Goal: Obtain resource: Download file/media

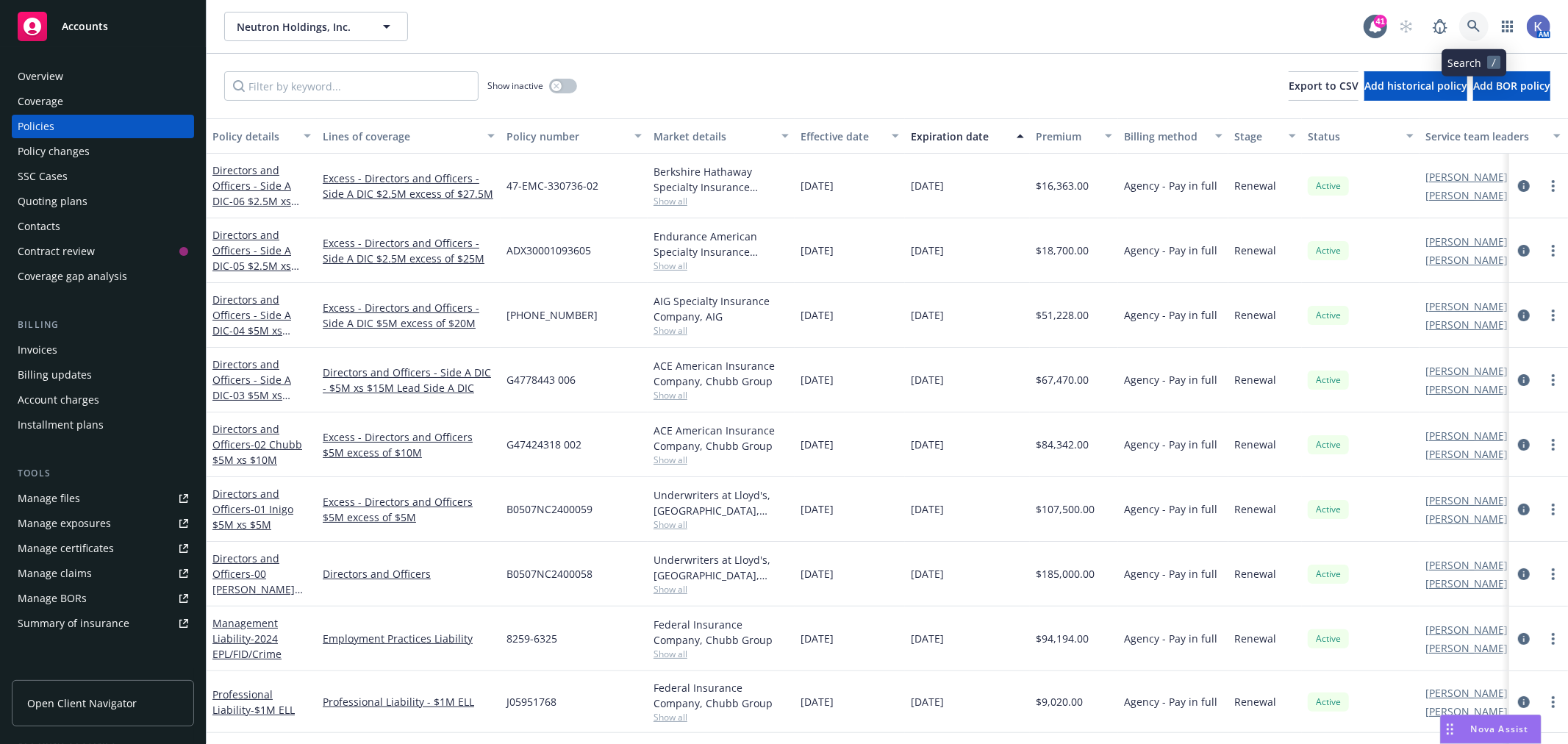
click at [1467, 28] on icon at bounding box center [1473, 26] width 13 height 13
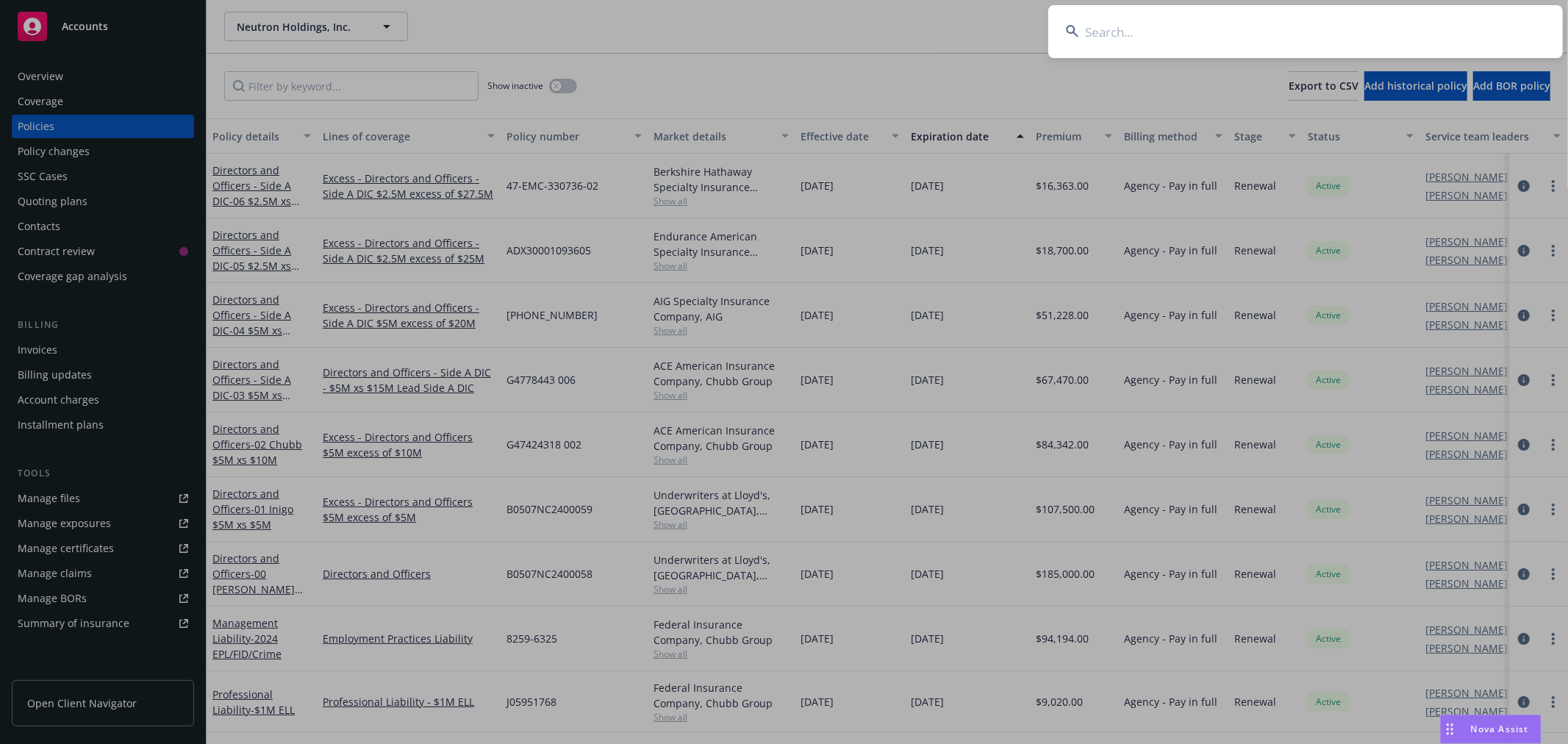
click at [1380, 39] on input at bounding box center [1305, 32] width 515 height 53
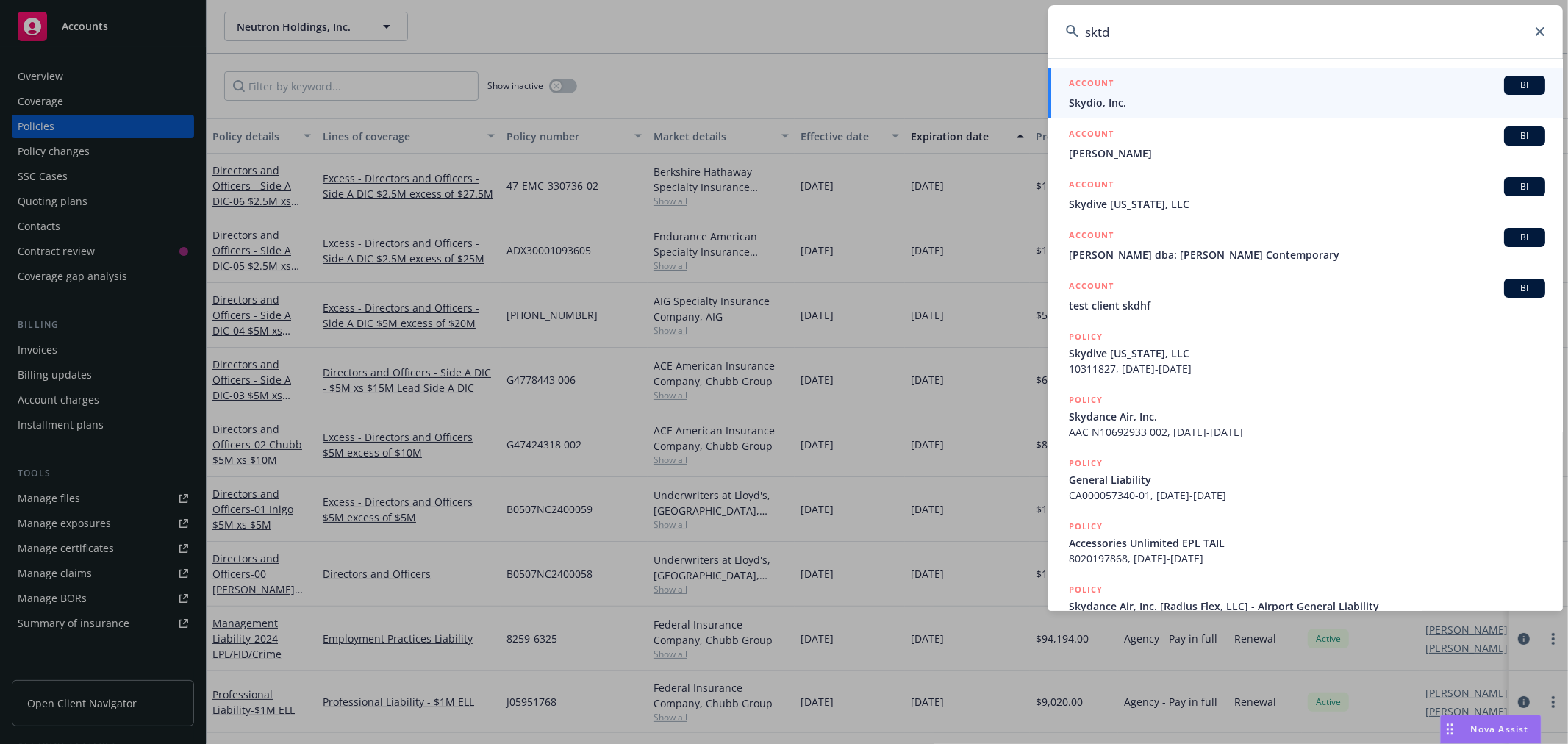
type input "sktd"
click at [1105, 102] on span "Skydio, Inc." at bounding box center [1307, 103] width 476 height 16
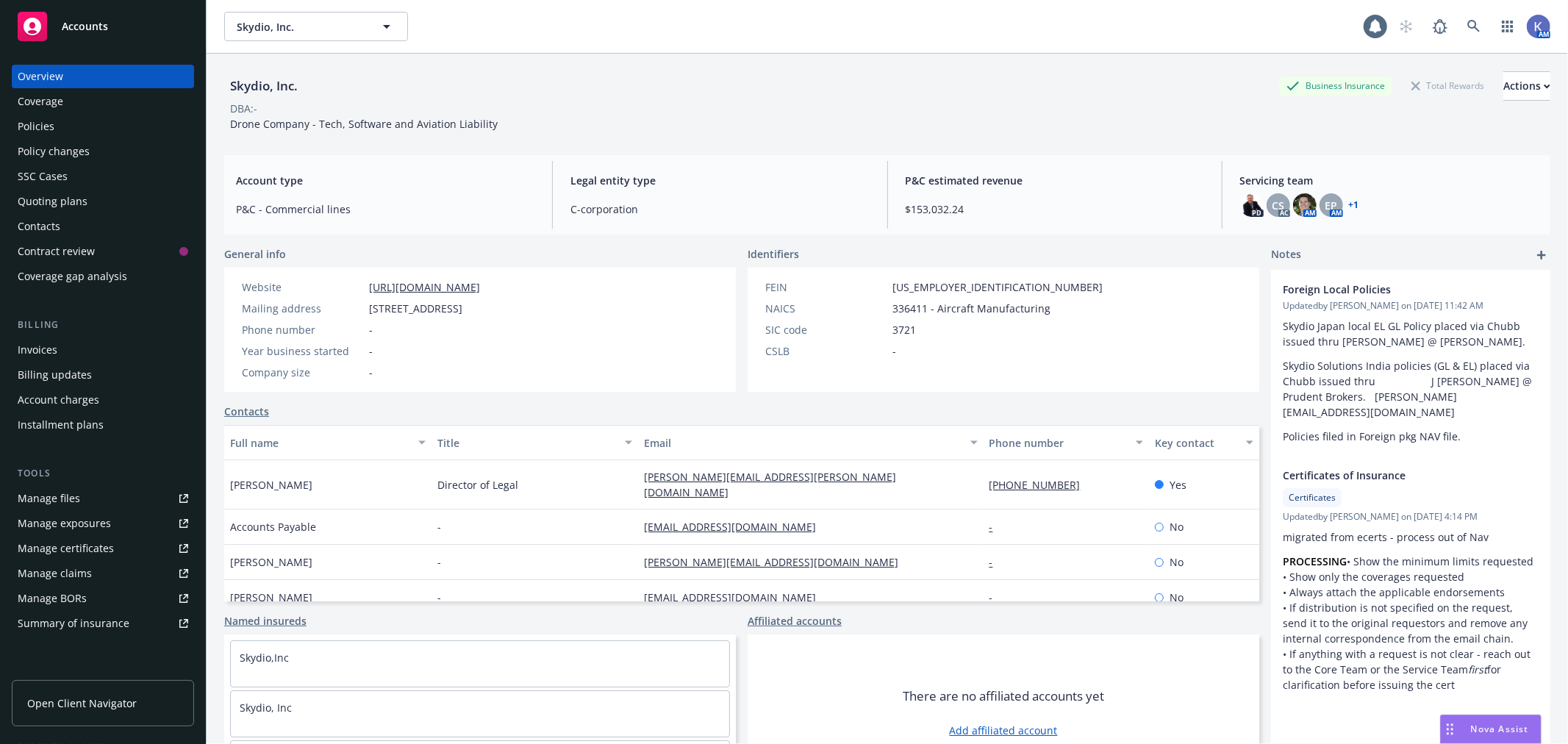
click at [67, 127] on div "Policies" at bounding box center [103, 126] width 171 height 24
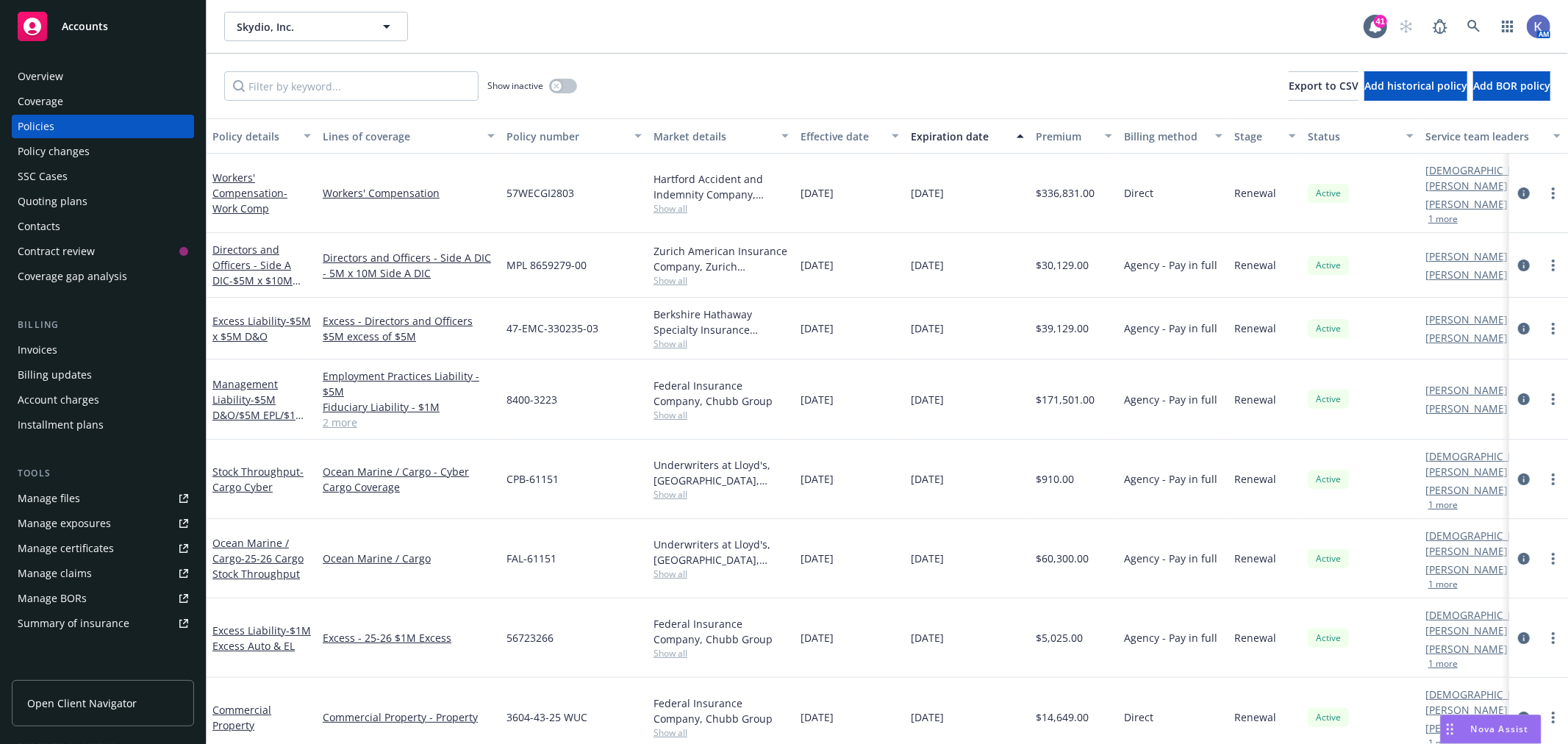
click at [342, 415] on link "2 more" at bounding box center [409, 423] width 172 height 16
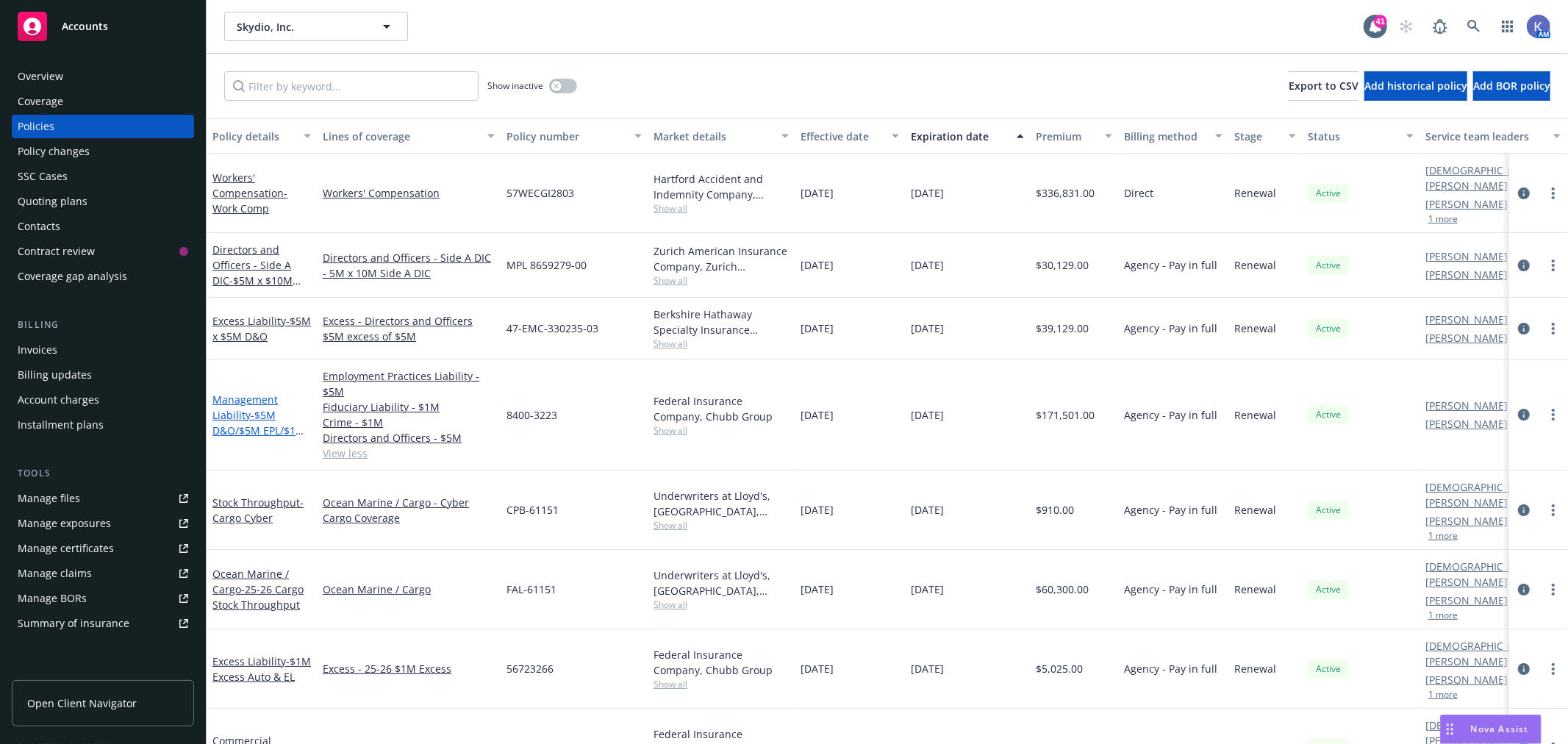
click at [244, 405] on link "Management Liability - $5M D&O/$5M EPL/$1M FID/$1M Crime" at bounding box center [259, 422] width 93 height 60
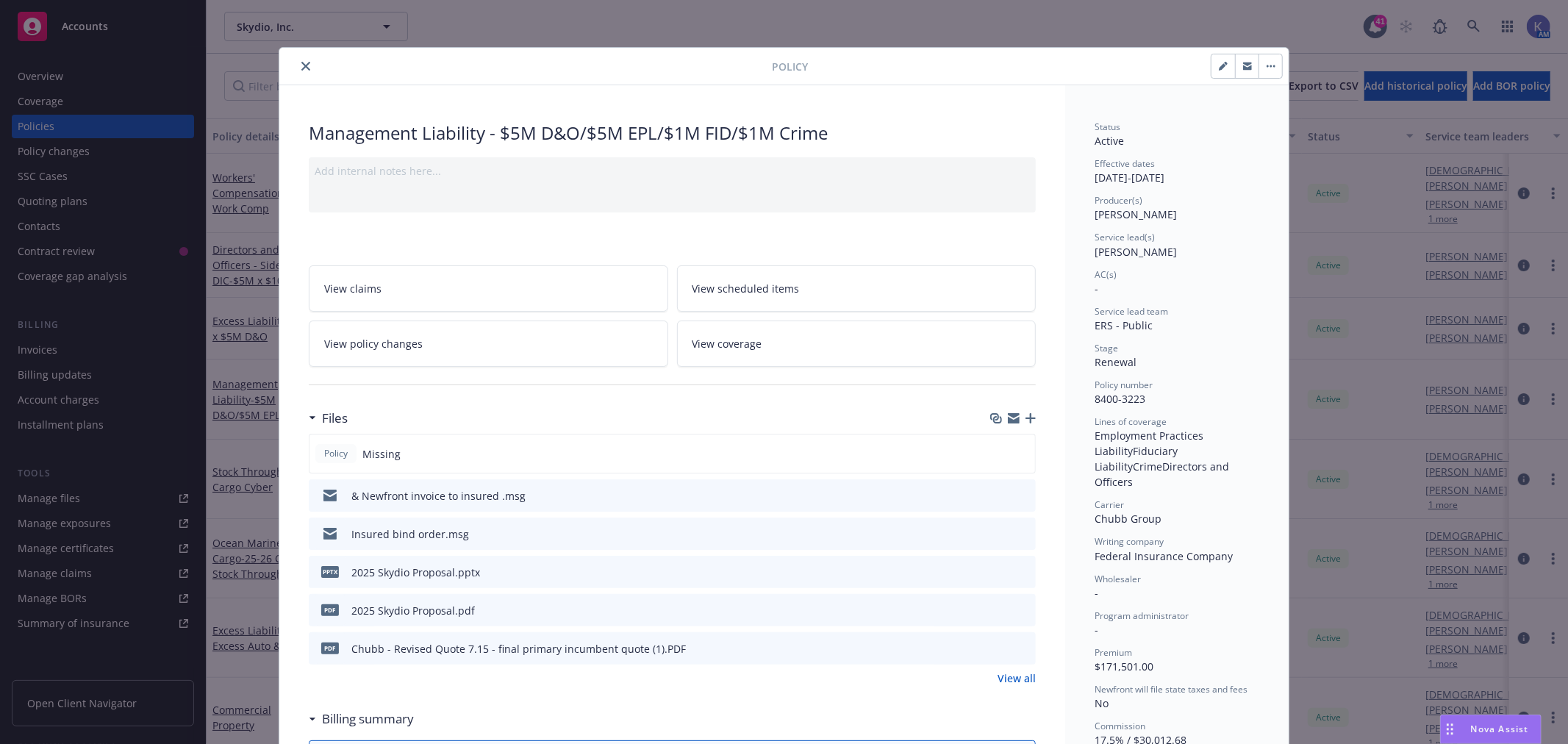
click at [301, 67] on icon "close" at bounding box center [305, 65] width 9 height 9
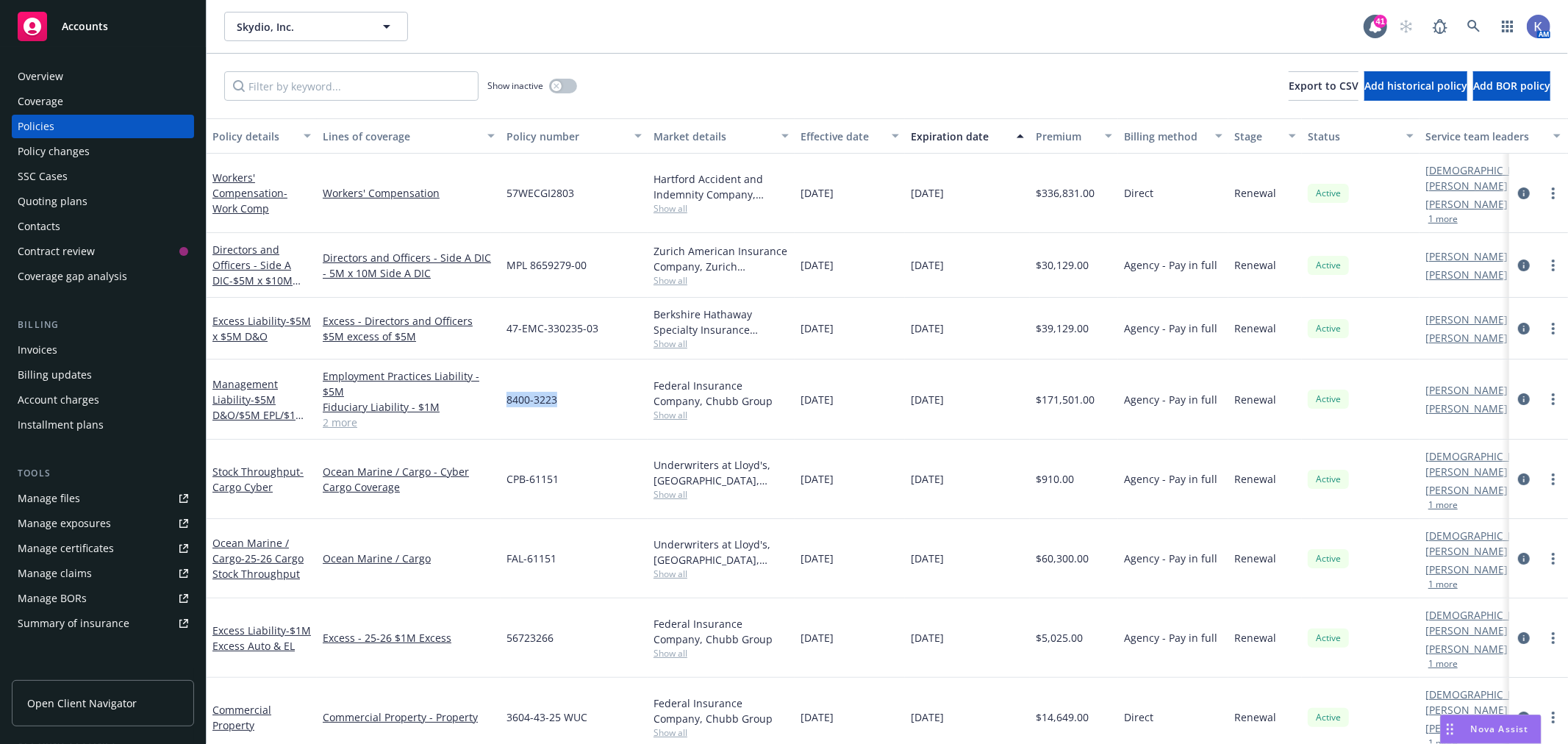
drag, startPoint x: 562, startPoint y: 384, endPoint x: 506, endPoint y: 385, distance: 56.0
click at [506, 385] on div "8400-3223" at bounding box center [574, 399] width 147 height 80
copy span "8400-3223"
click at [248, 377] on link "Management Liability - $5M D&O/$5M EPL/$1M FID/$1M Crime" at bounding box center [259, 407] width 93 height 60
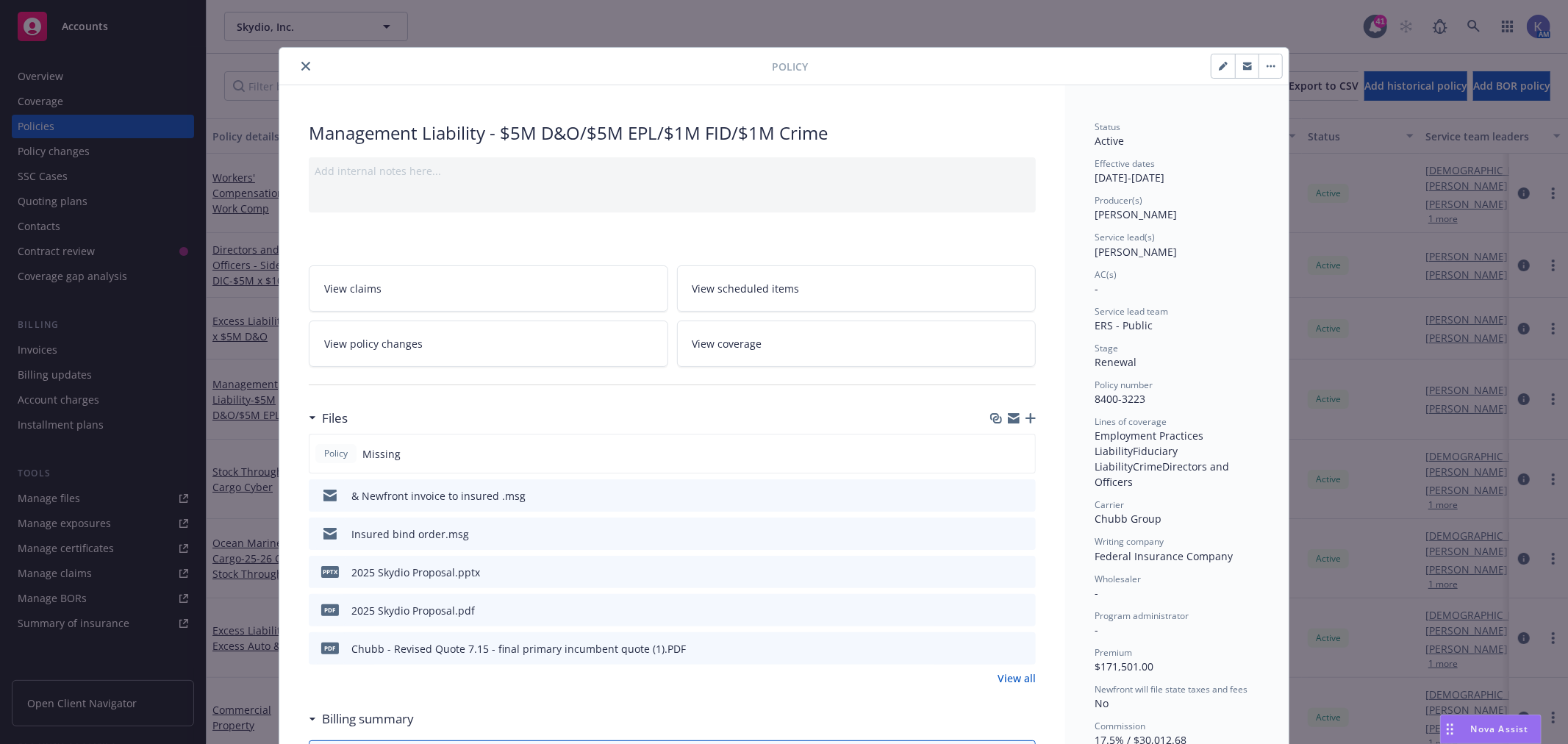
scroll to position [44, 0]
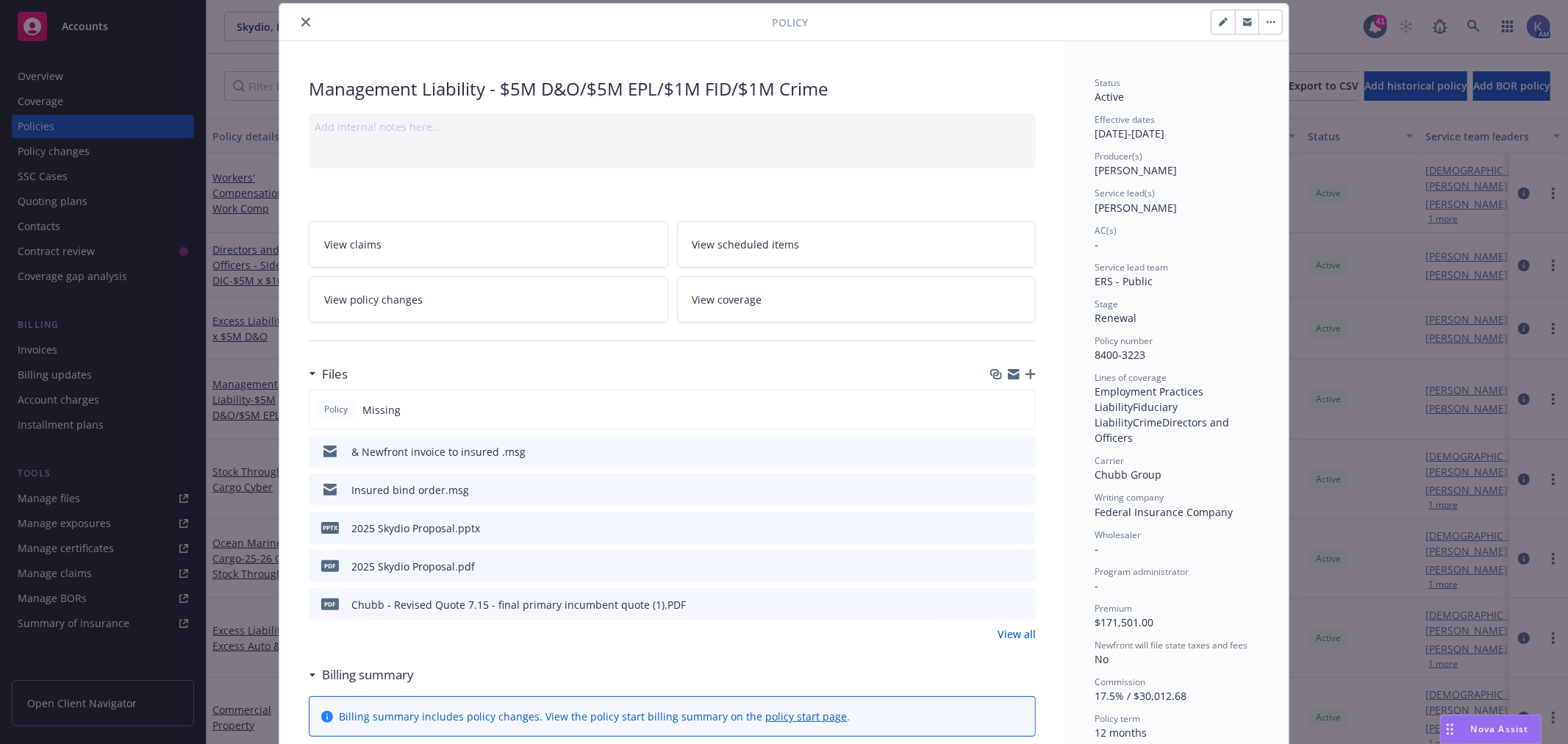
click at [297, 19] on button "close" at bounding box center [306, 22] width 18 height 18
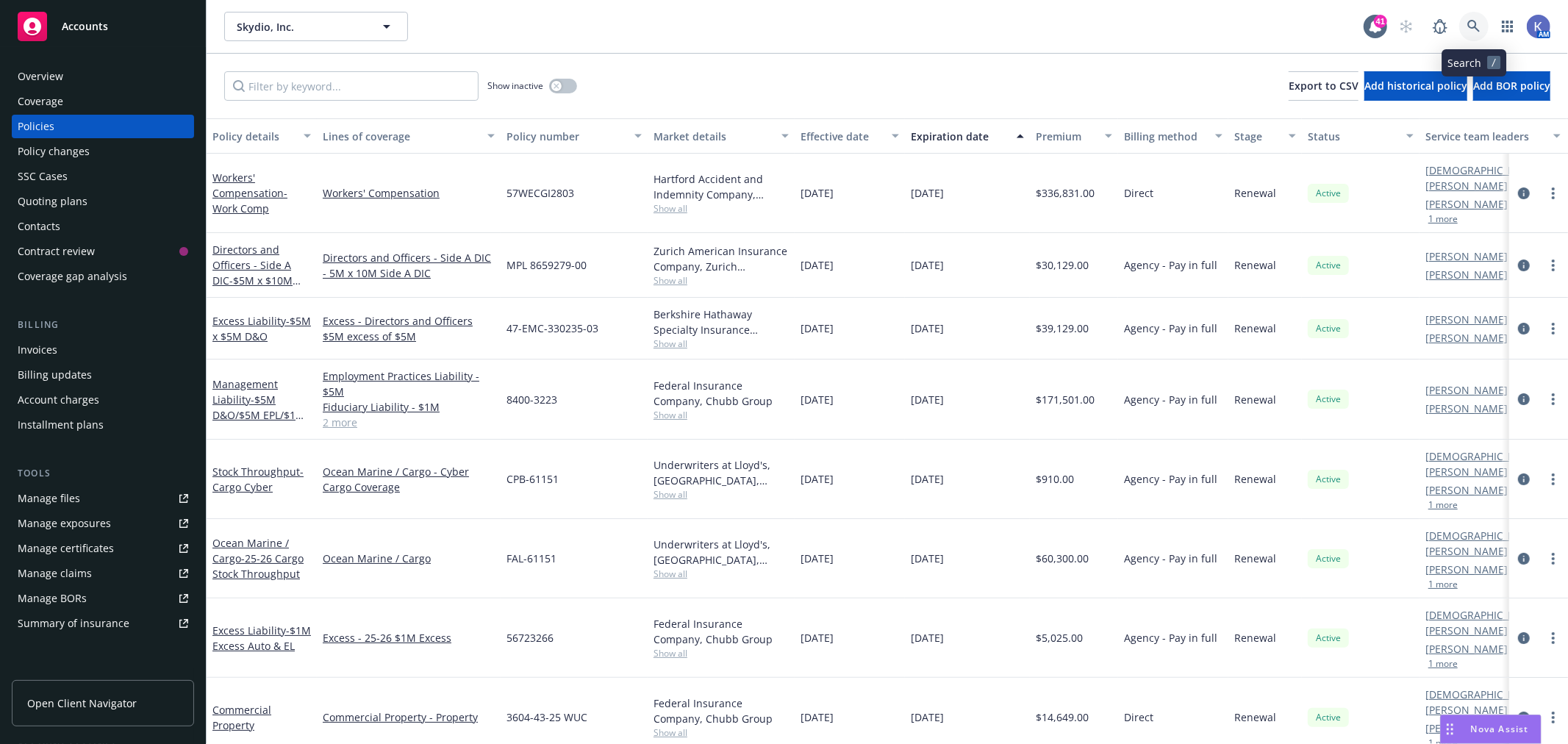
click at [1472, 25] on icon at bounding box center [1473, 26] width 13 height 13
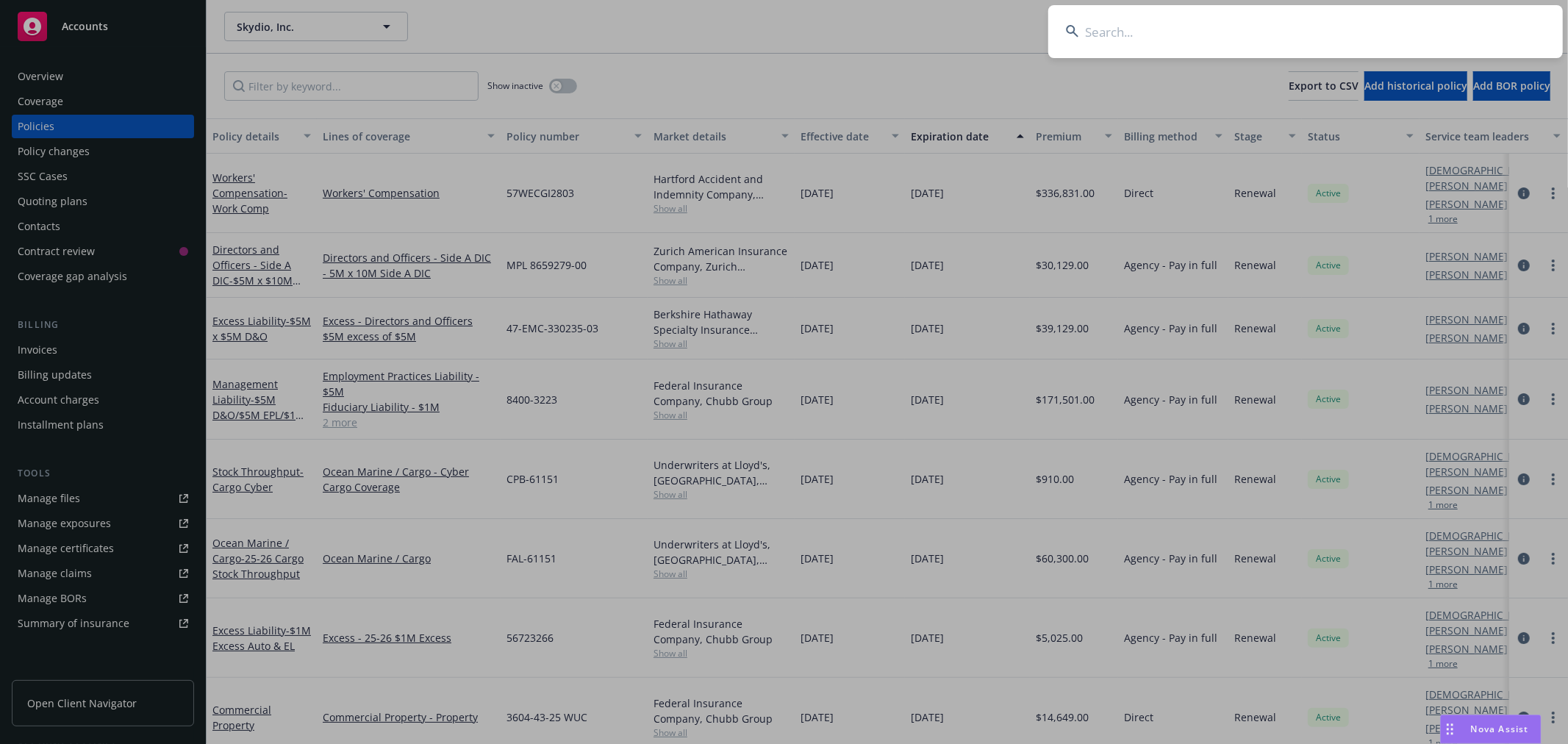
click at [1274, 41] on input at bounding box center [1305, 32] width 515 height 53
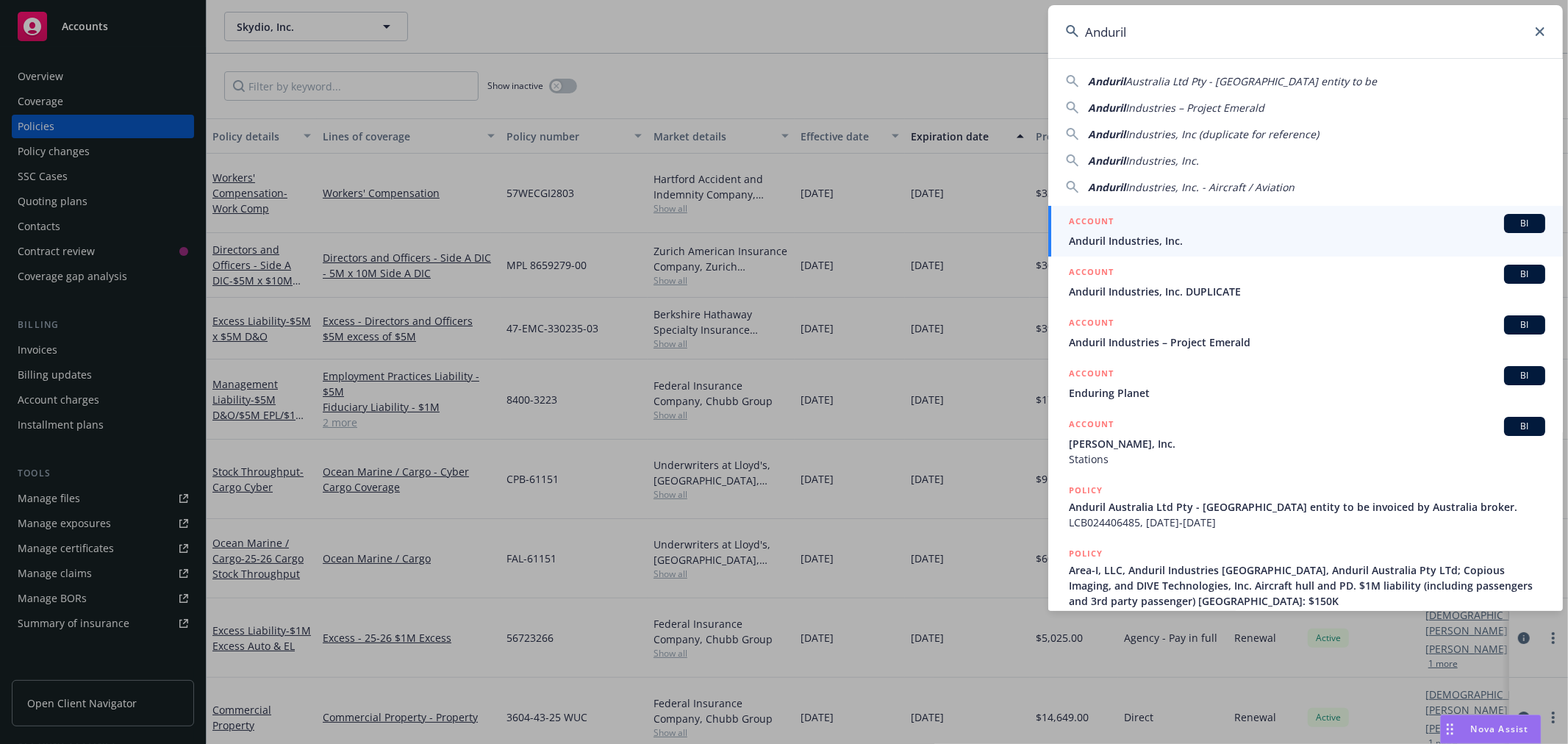
type input "Anduril"
click at [1122, 239] on span "Anduril Industries, Inc." at bounding box center [1307, 241] width 476 height 16
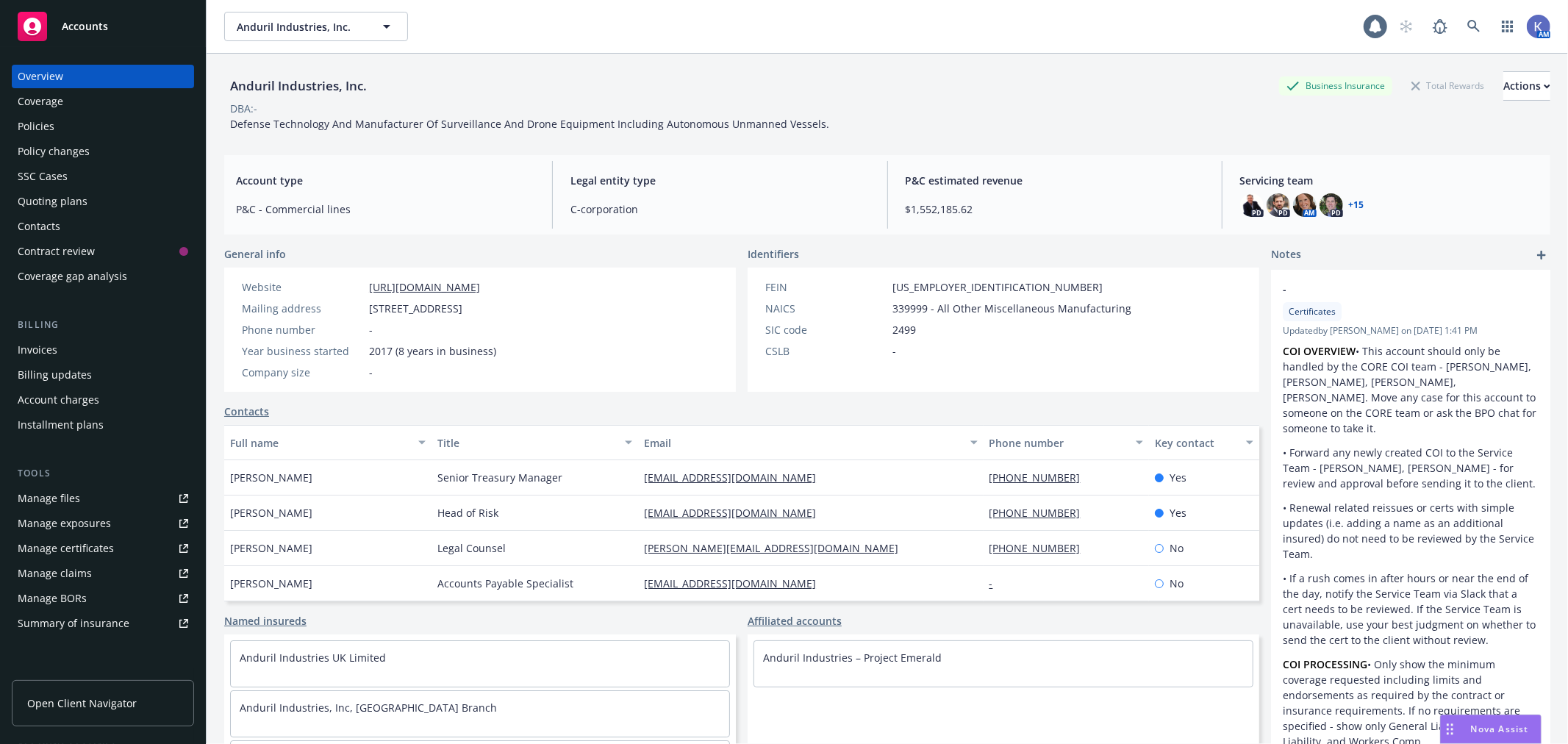
click at [62, 126] on div "Policies" at bounding box center [103, 126] width 171 height 24
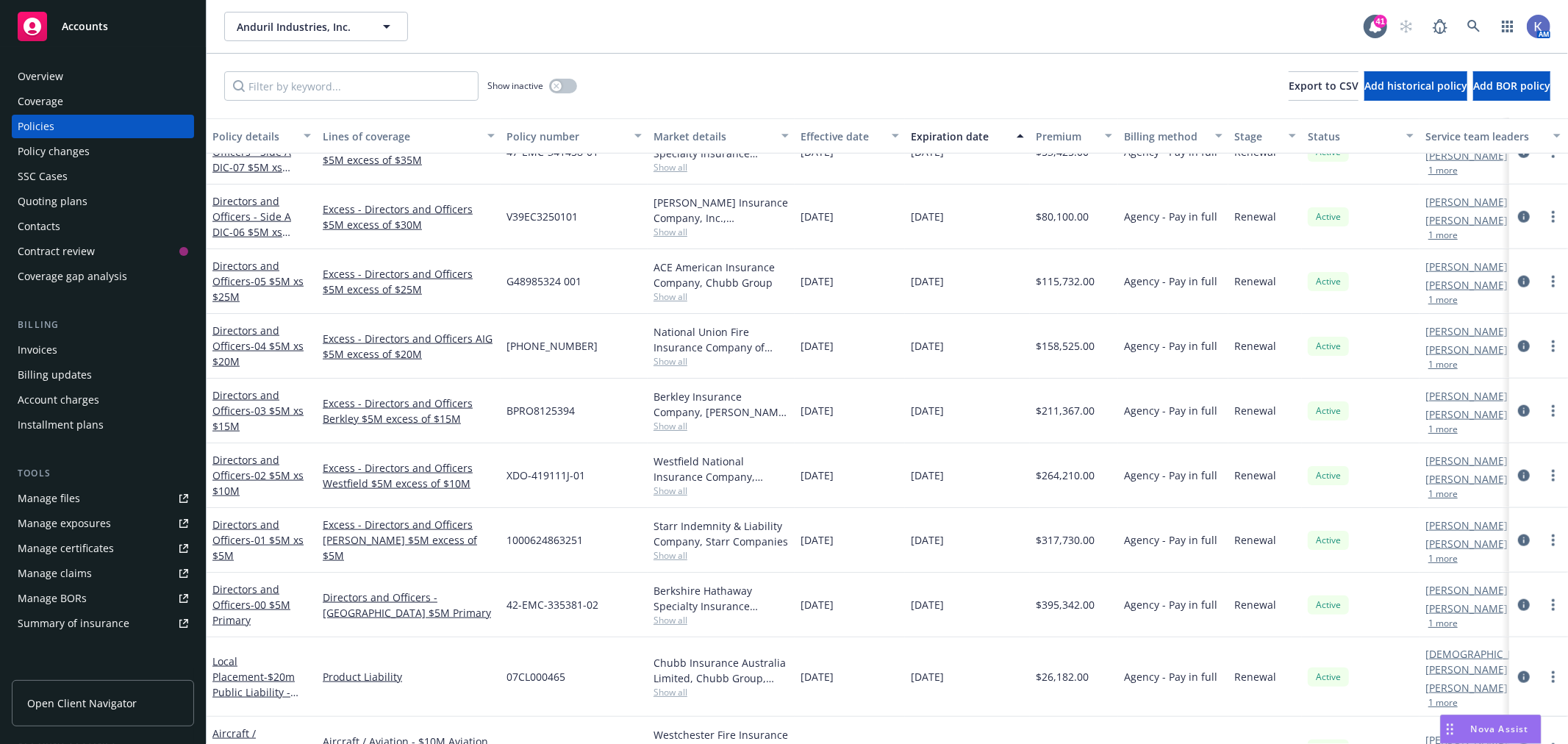
scroll to position [1470, 0]
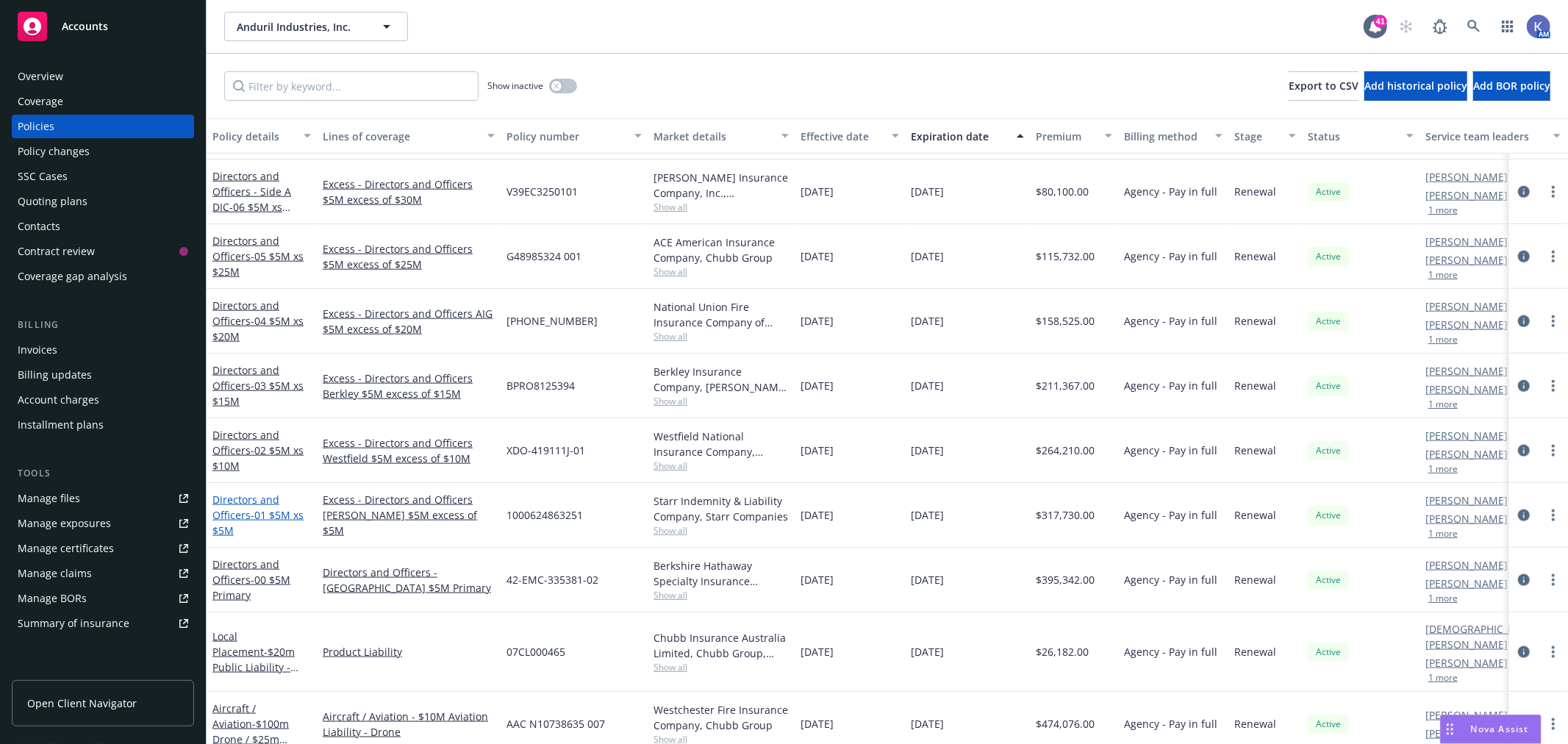
click at [275, 508] on span "- 01 $5M xs $5M" at bounding box center [258, 523] width 91 height 30
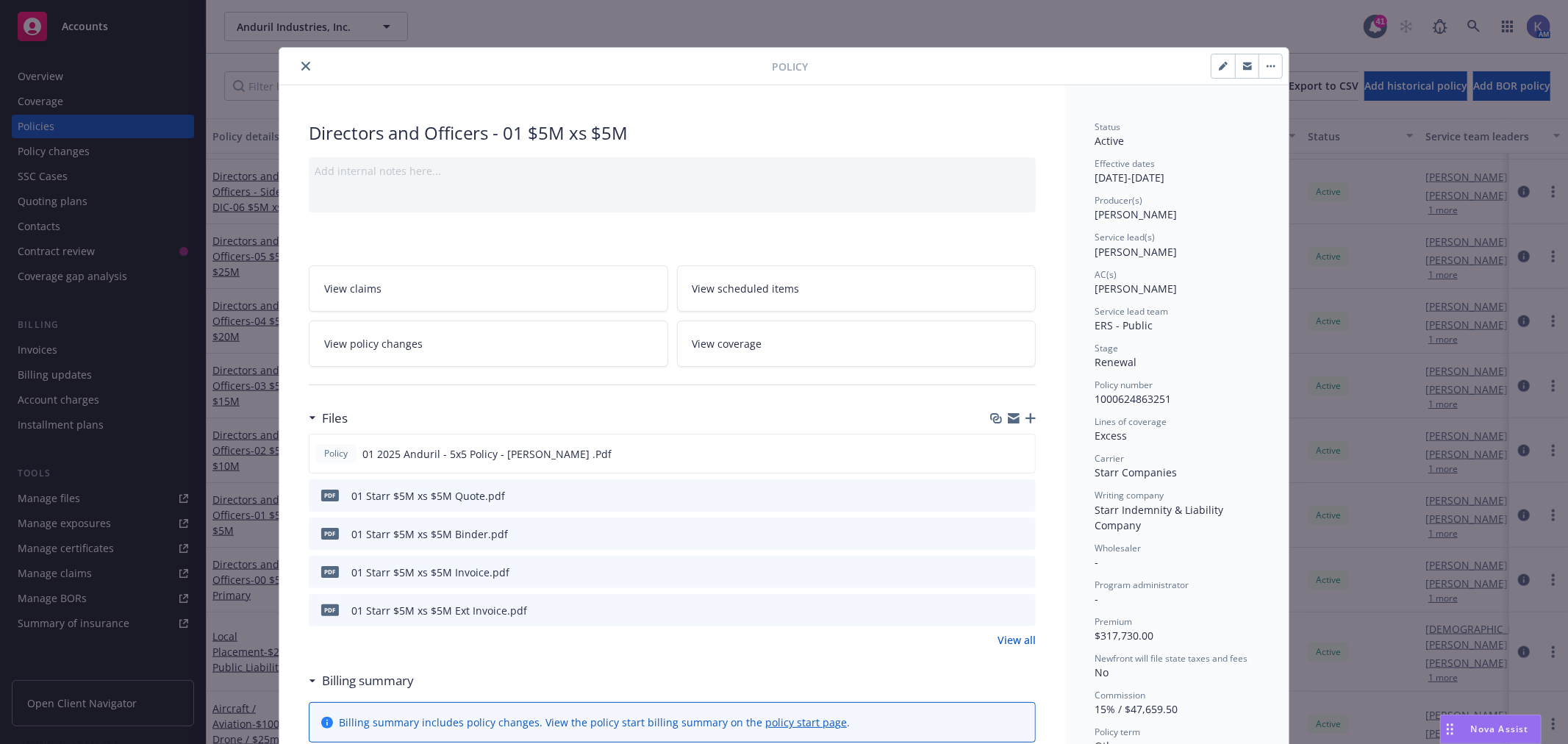
click at [301, 69] on icon "close" at bounding box center [305, 65] width 9 height 9
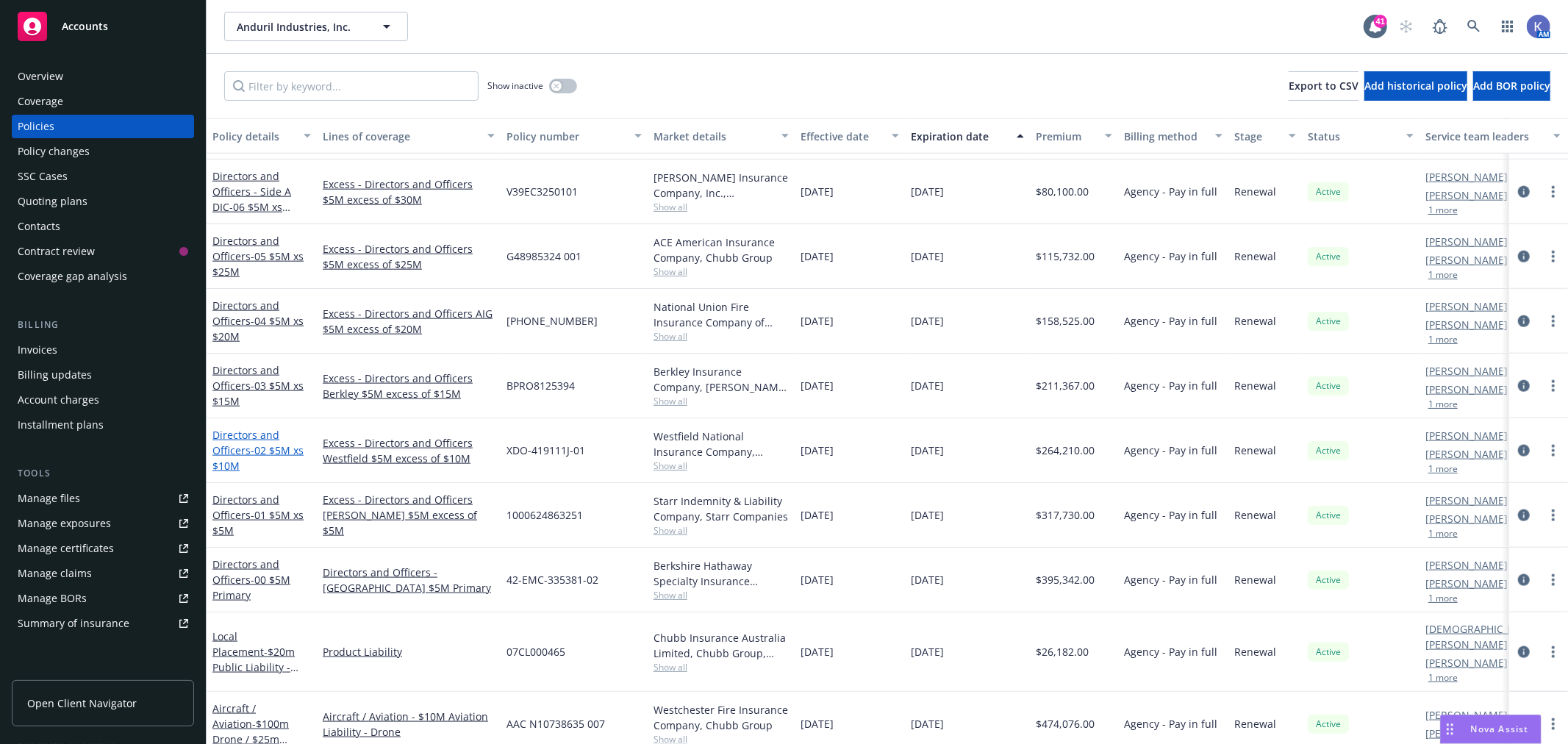
click at [272, 444] on span "- 02 $5M xs $10M" at bounding box center [258, 458] width 91 height 30
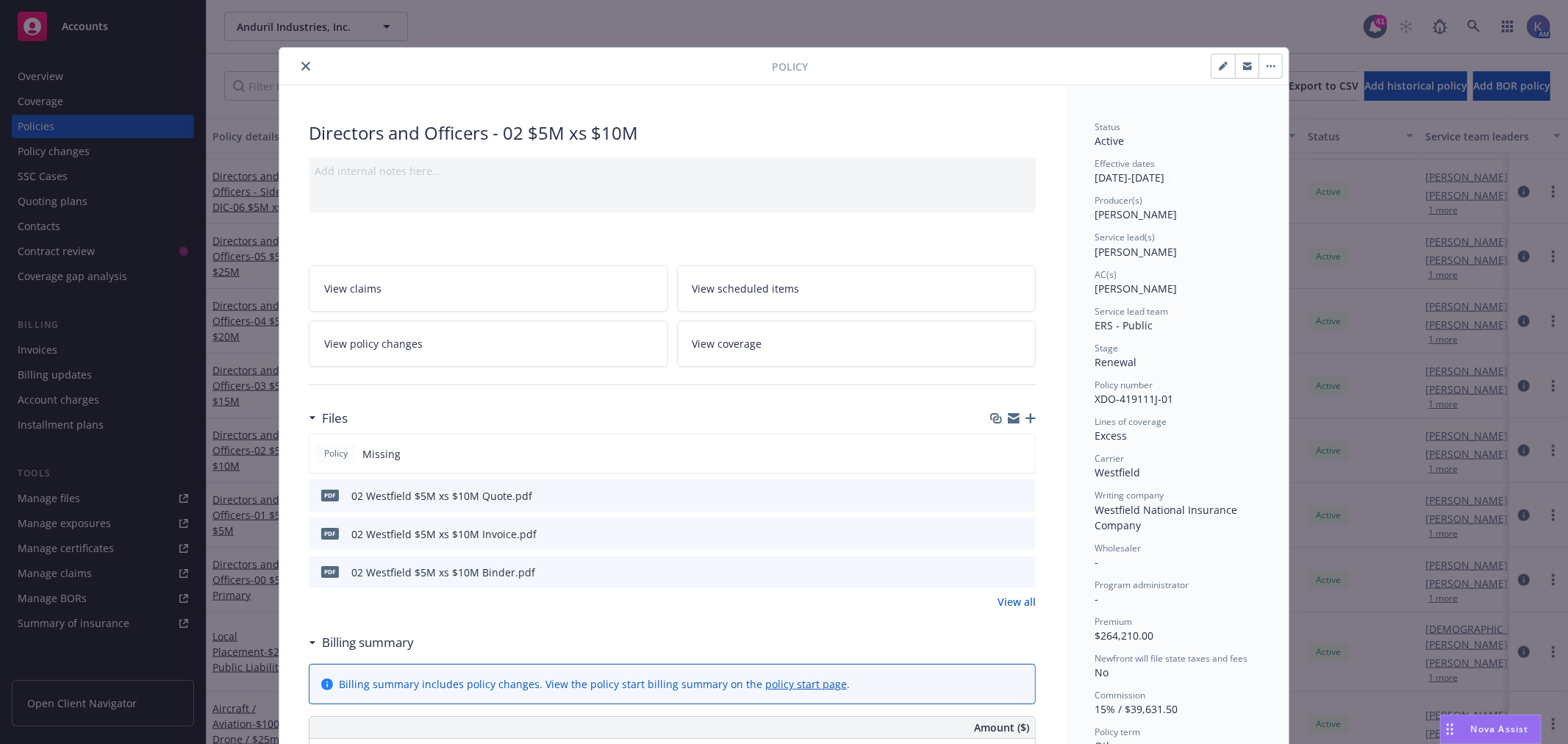
click at [1026, 419] on icon "button" at bounding box center [1031, 418] width 10 height 10
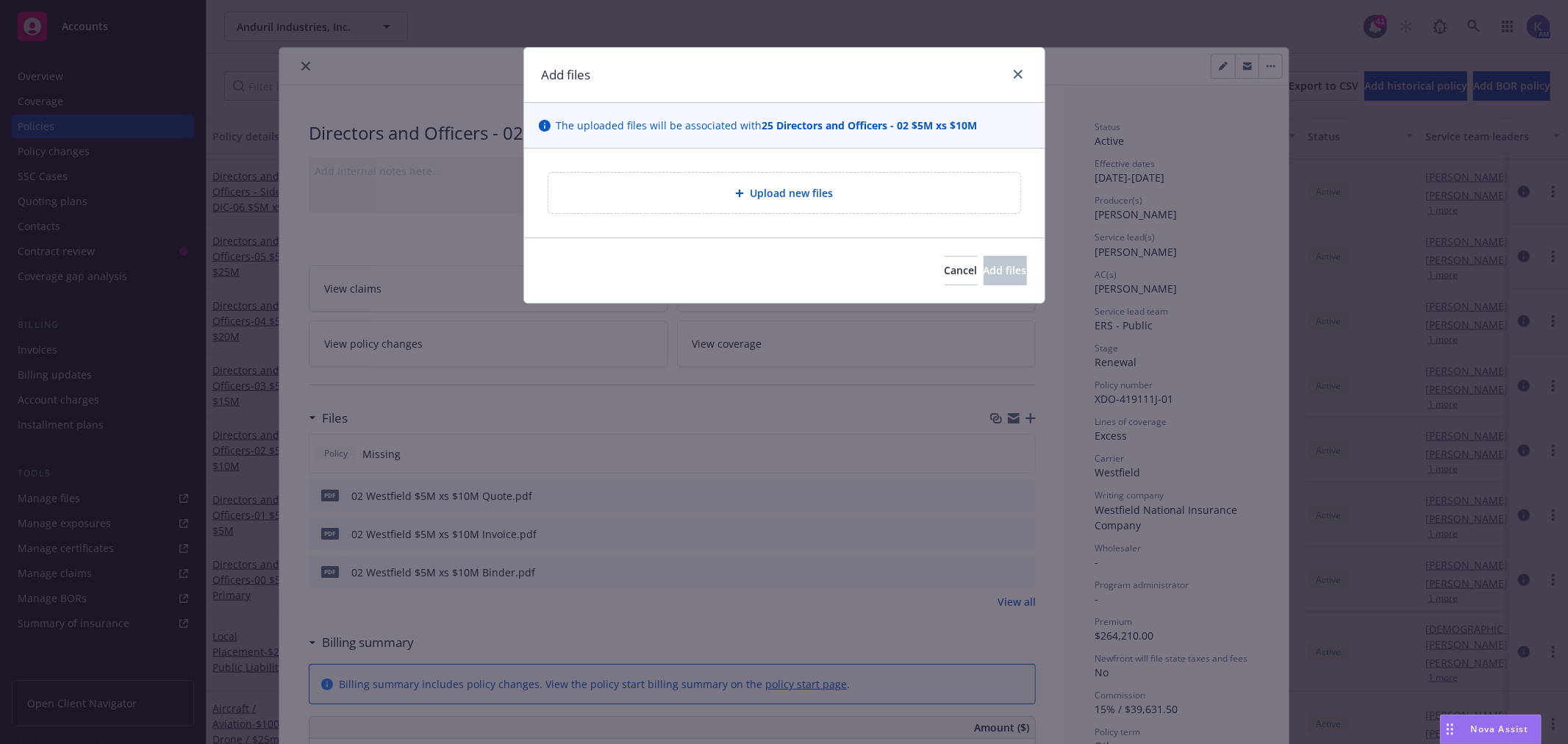
type textarea "x"
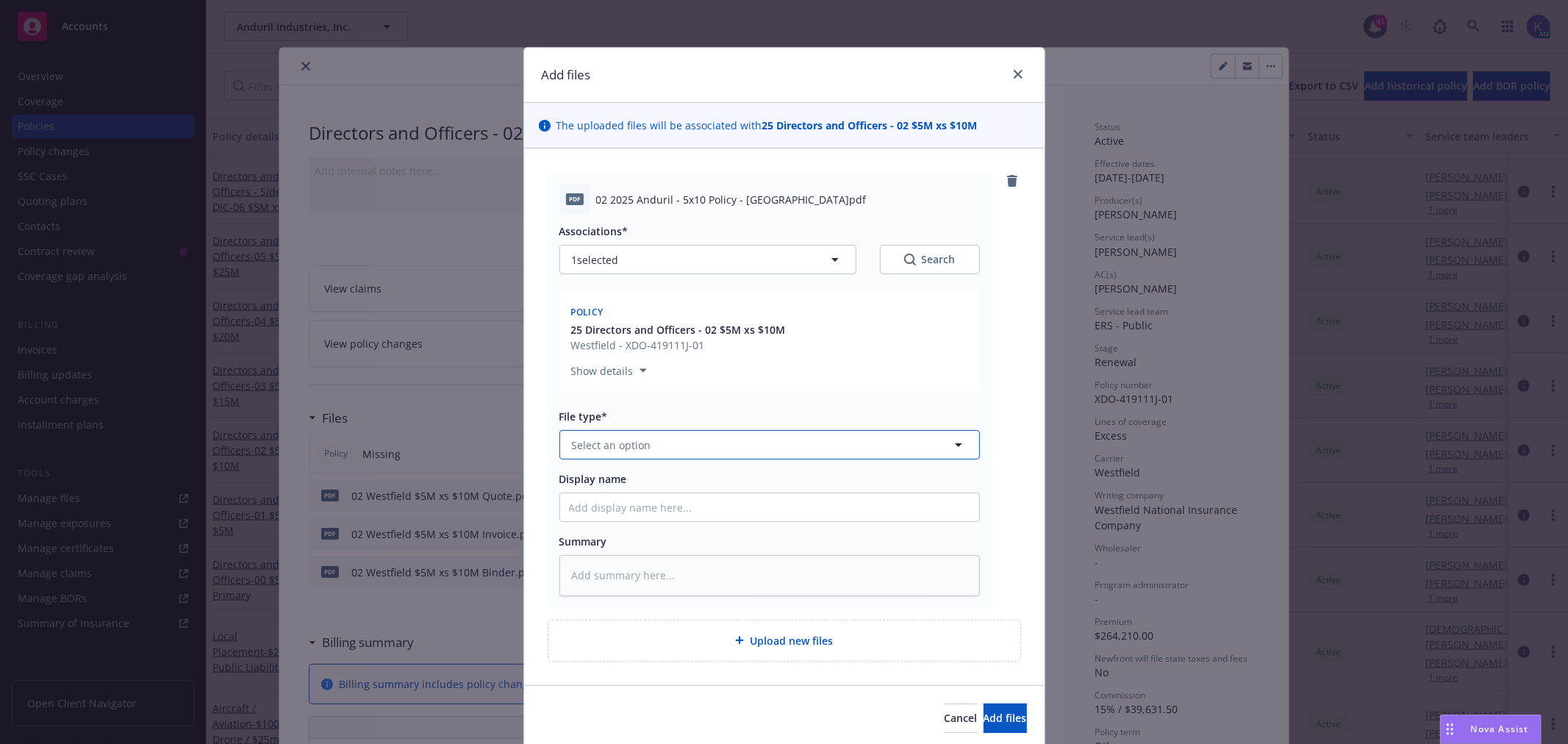
click at [642, 449] on button "Select an option" at bounding box center [770, 445] width 421 height 30
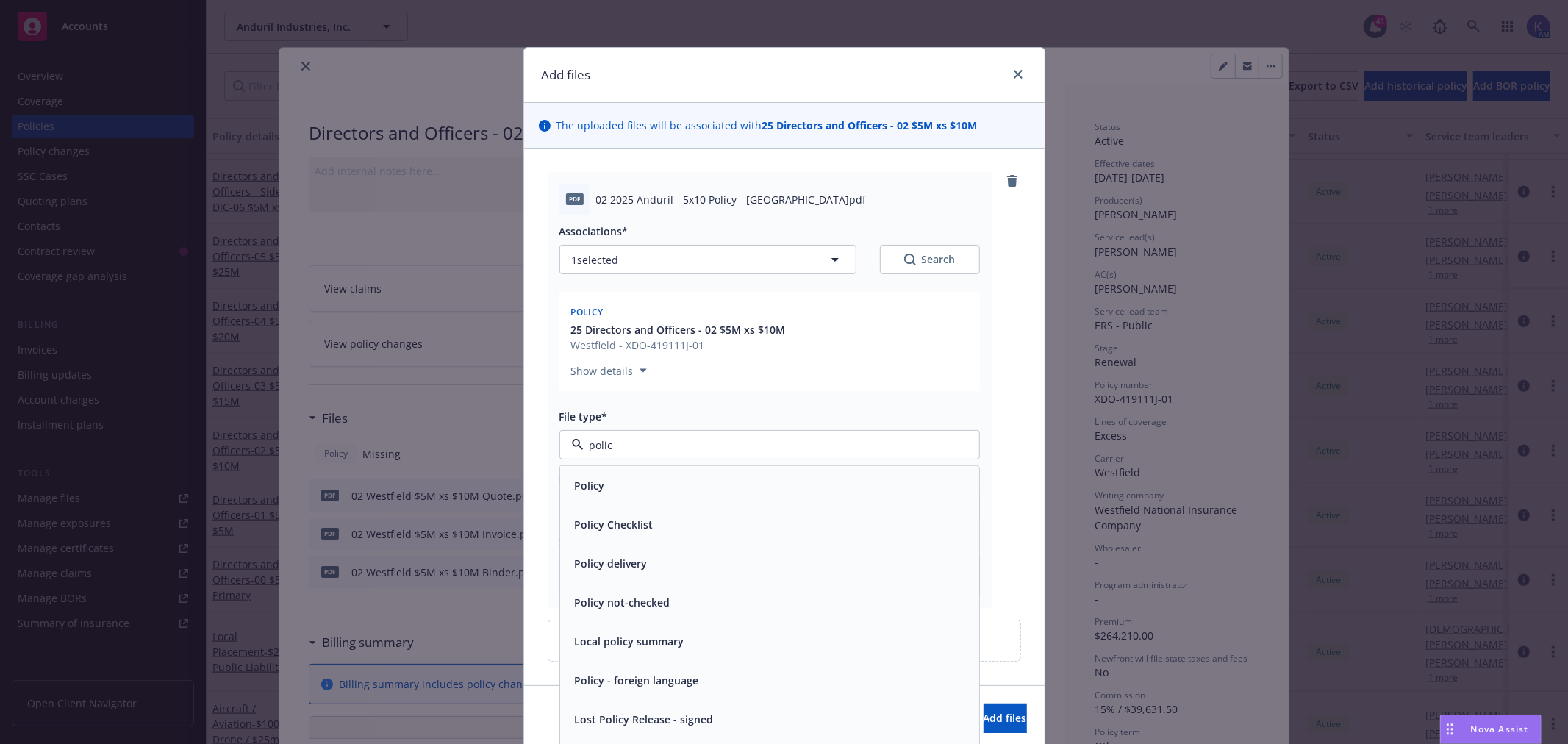
type input "policy"
click at [582, 501] on div "Policy" at bounding box center [770, 485] width 419 height 39
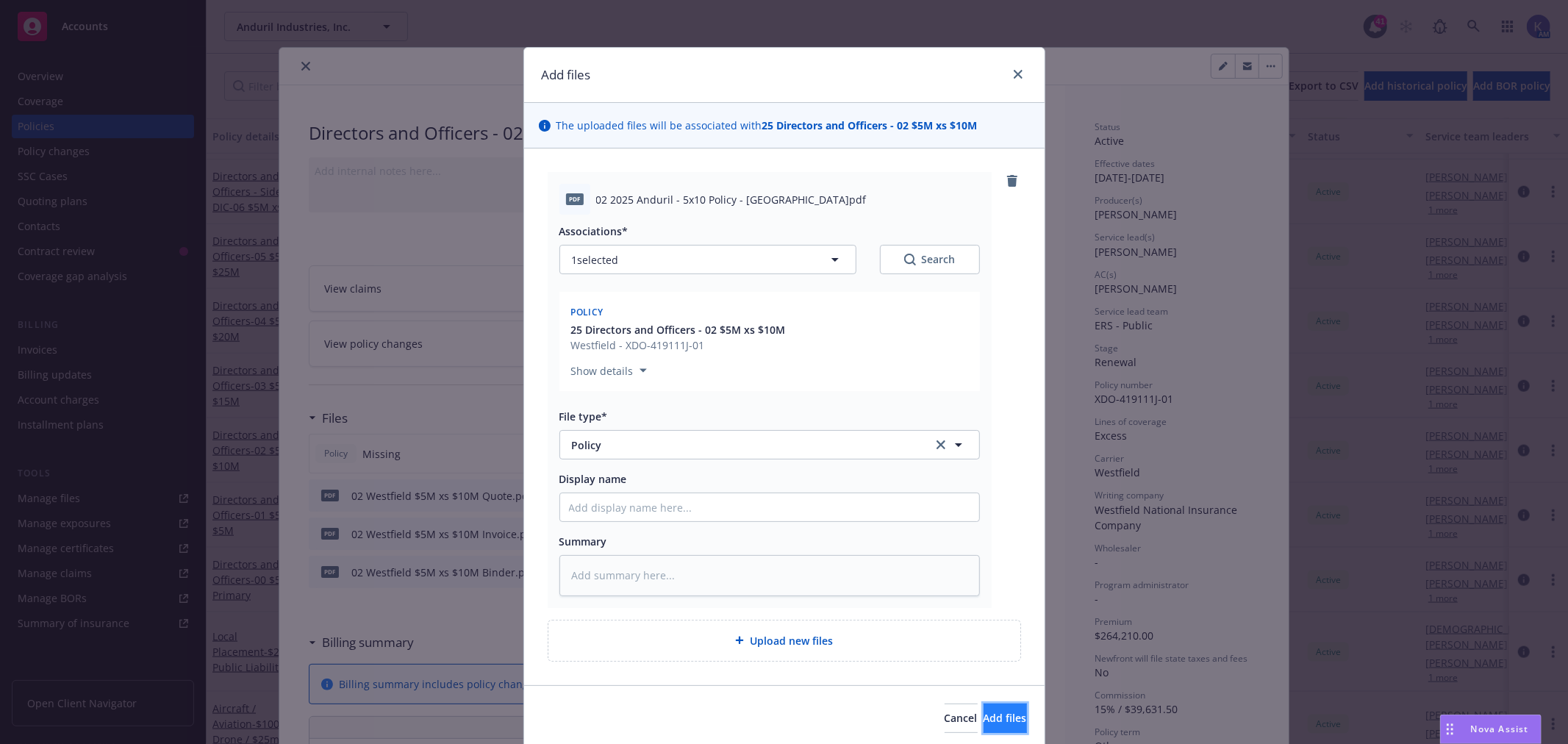
click at [983, 715] on span "Add files" at bounding box center [1005, 717] width 43 height 14
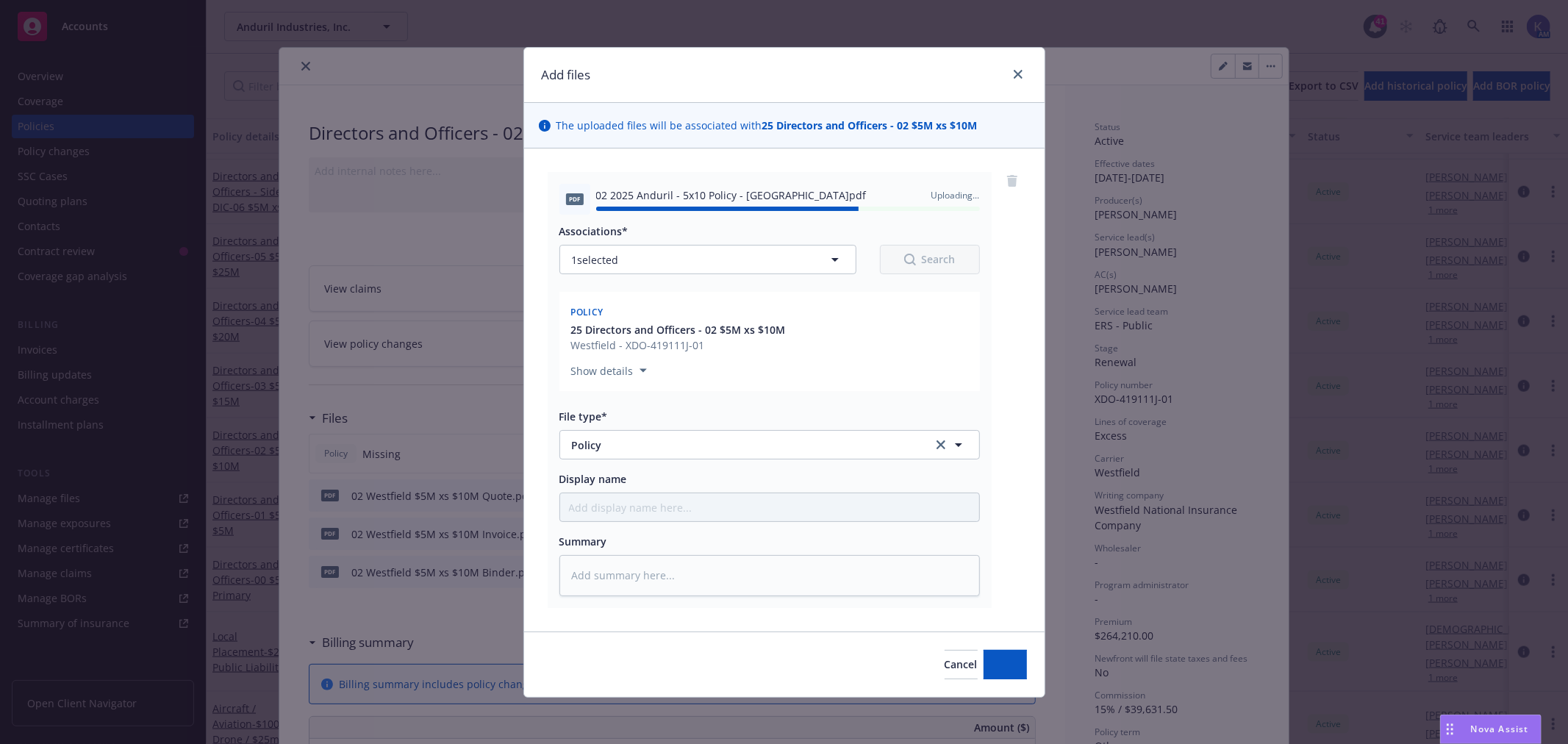
type textarea "x"
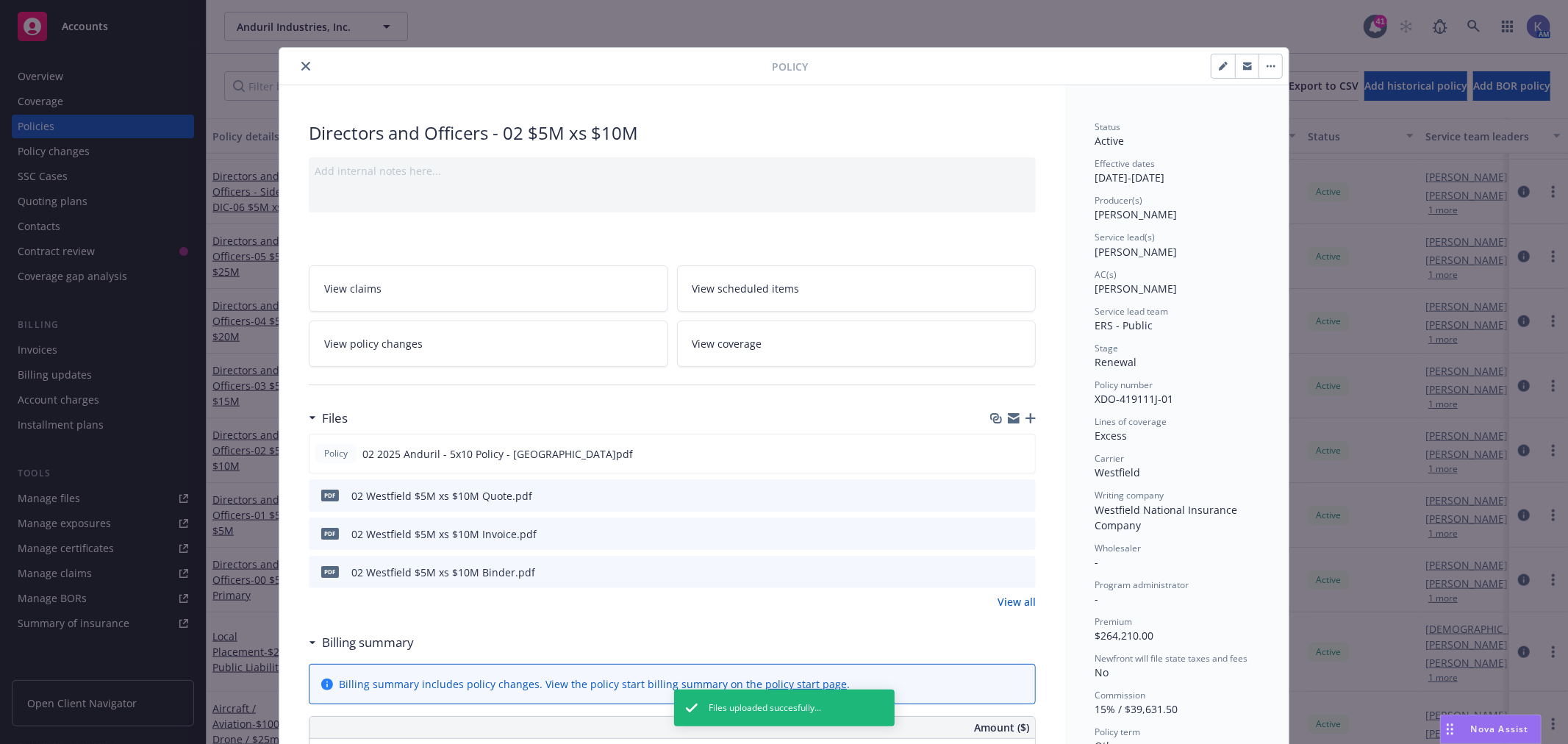
click at [301, 61] on icon "close" at bounding box center [305, 65] width 9 height 9
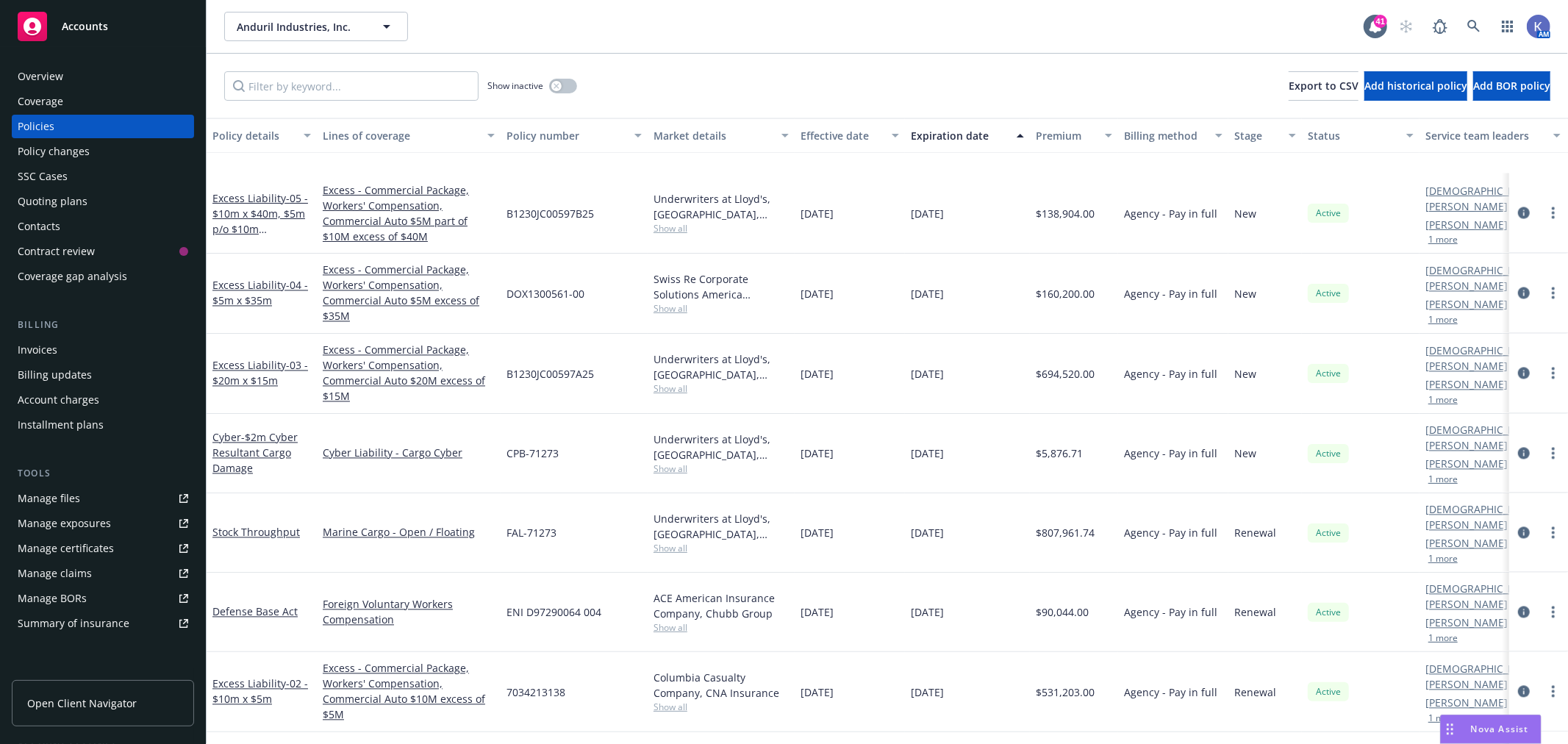
scroll to position [2613, 0]
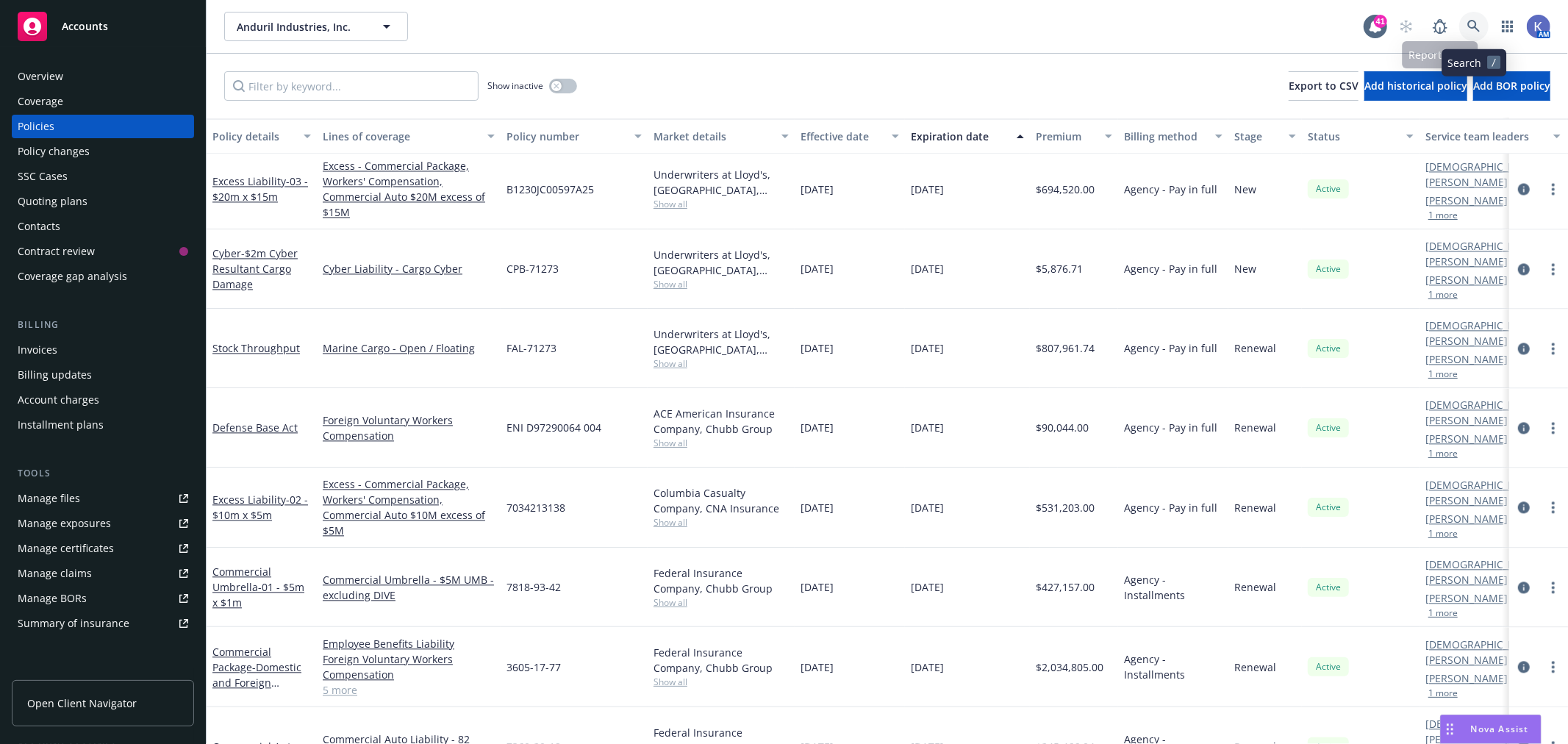
click at [1476, 19] on link at bounding box center [1474, 27] width 30 height 30
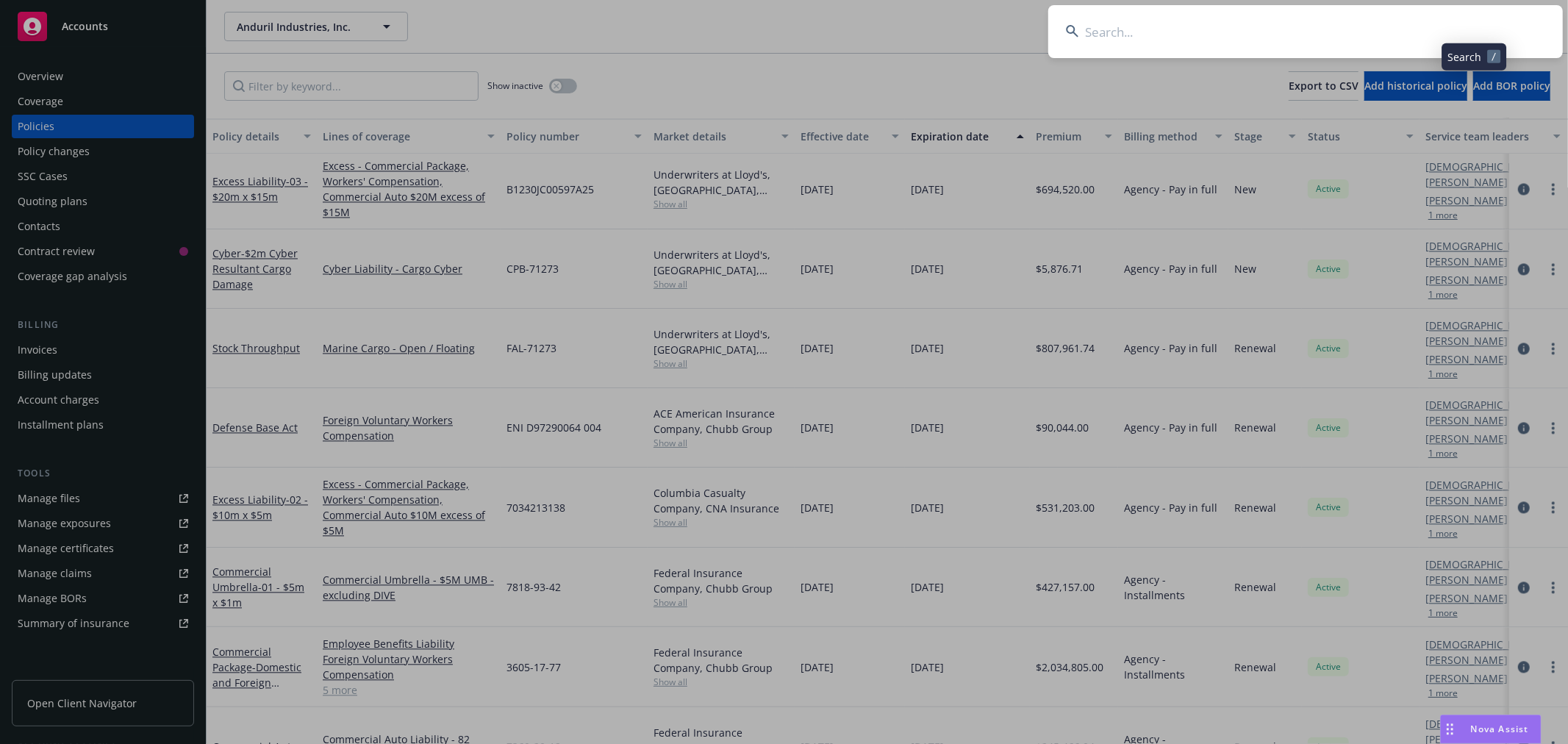
click at [1417, 23] on input at bounding box center [1305, 32] width 515 height 53
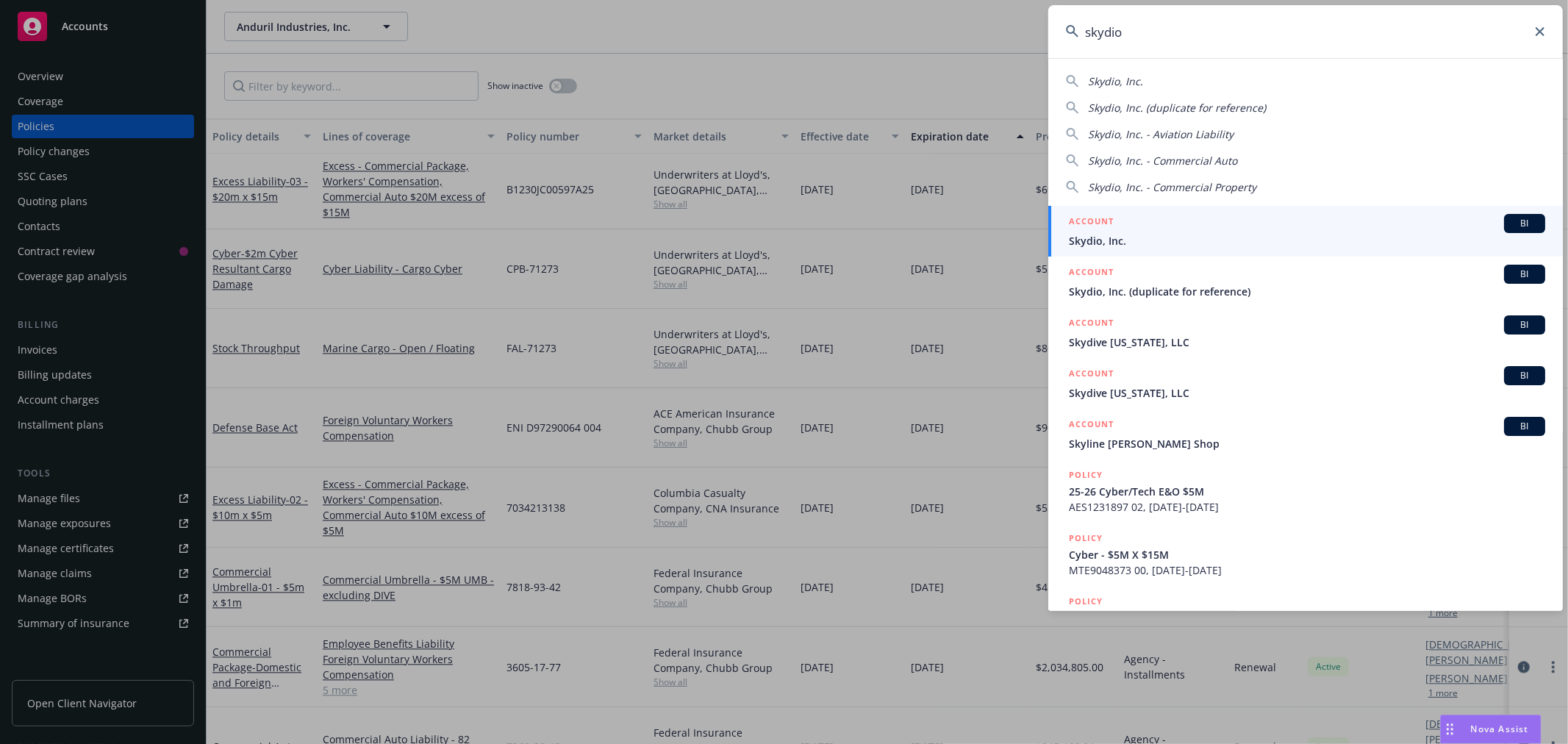
type input "skydio"
click at [1123, 237] on span "Skydio, Inc." at bounding box center [1307, 241] width 476 height 16
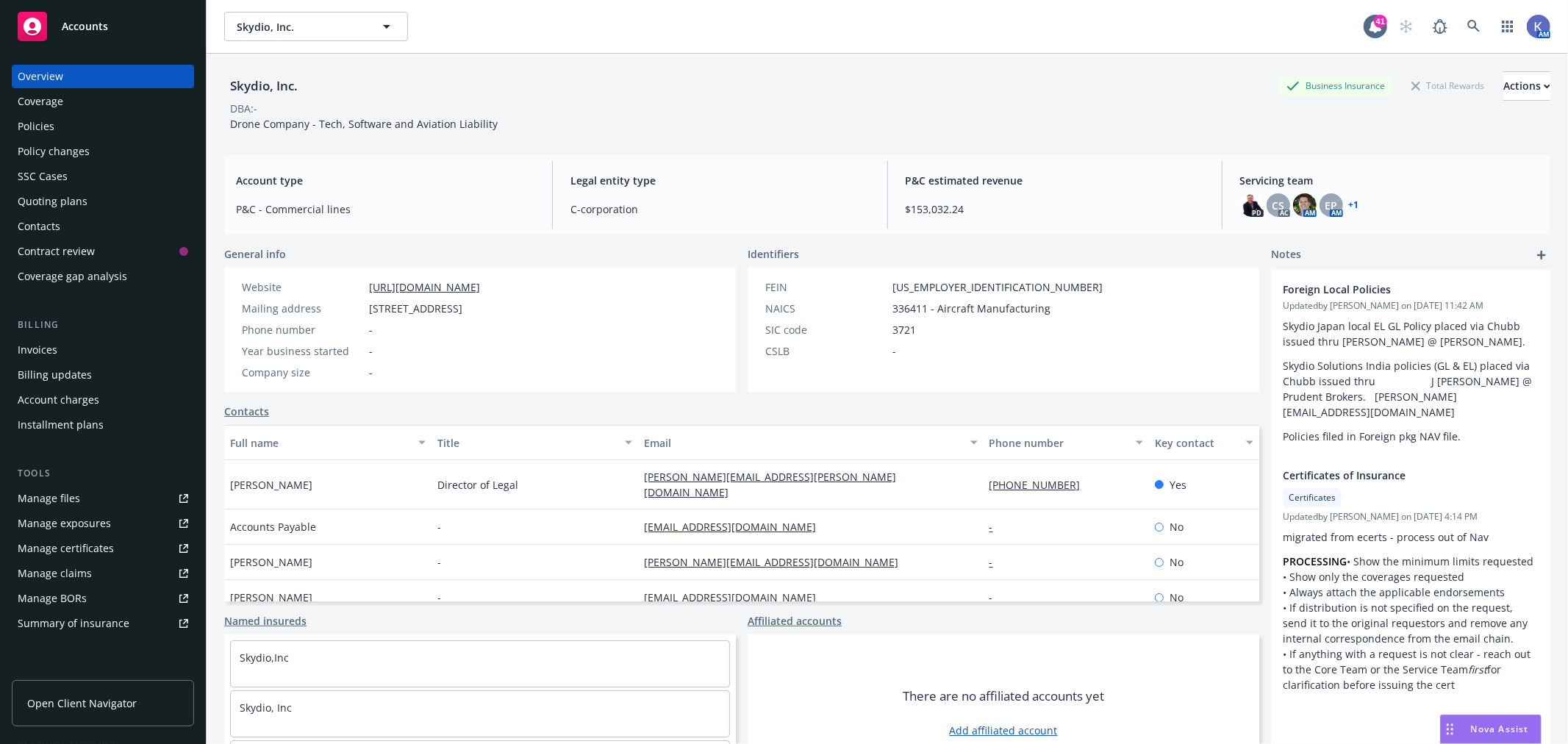
click at [46, 127] on div "Policies" at bounding box center [36, 126] width 37 height 24
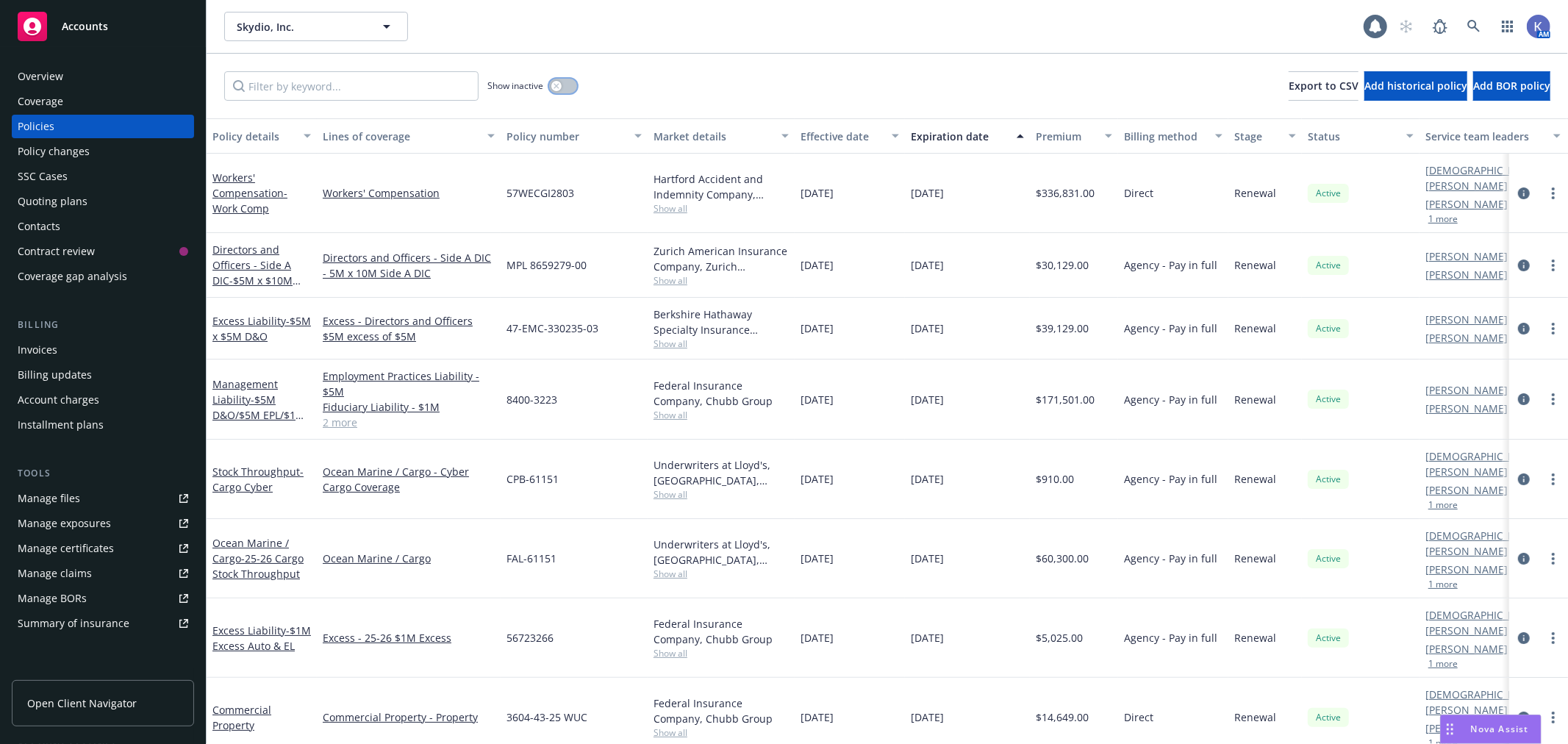
click at [567, 84] on button "button" at bounding box center [563, 86] width 28 height 15
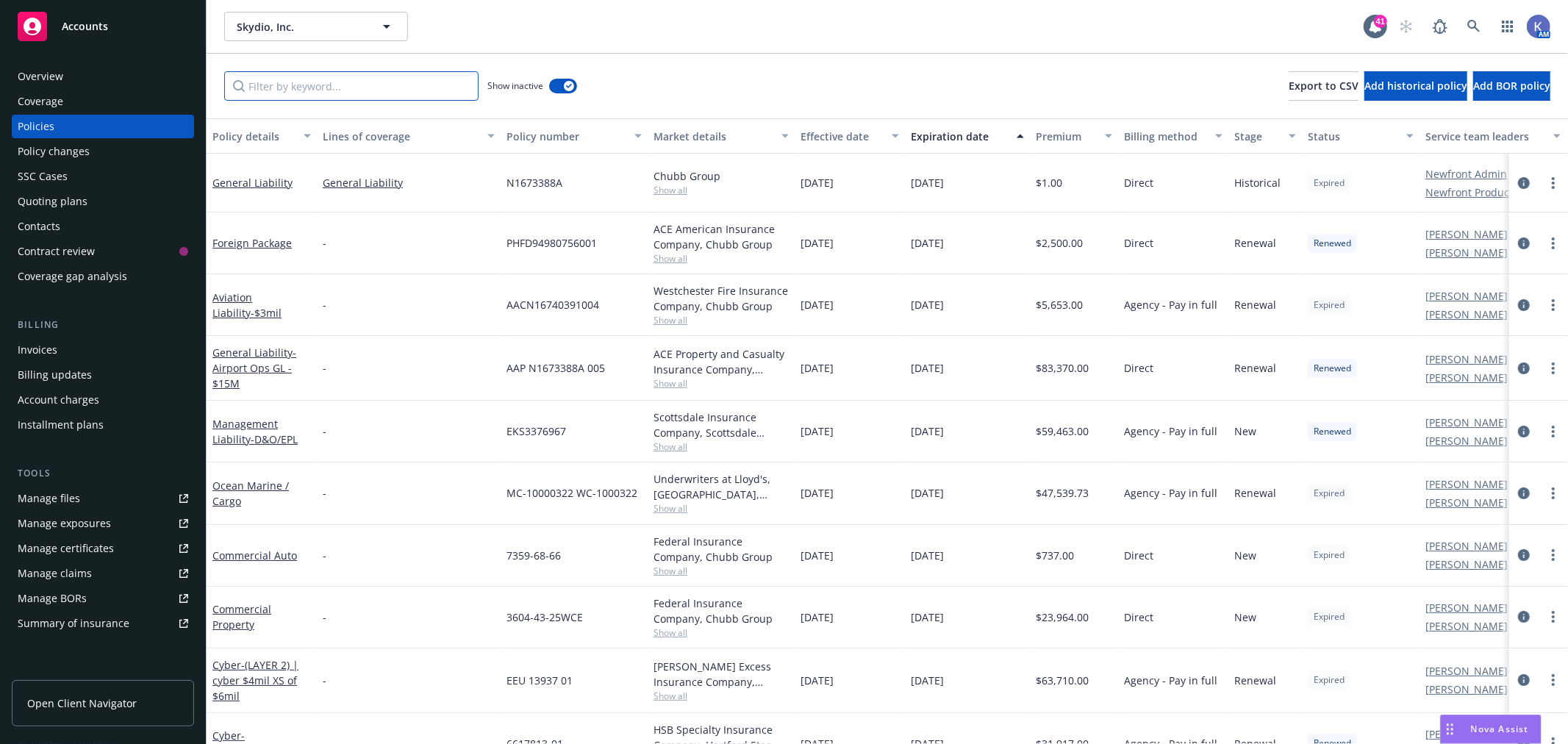
click at [291, 86] on input "Filter by keyword..." at bounding box center [351, 86] width 254 height 30
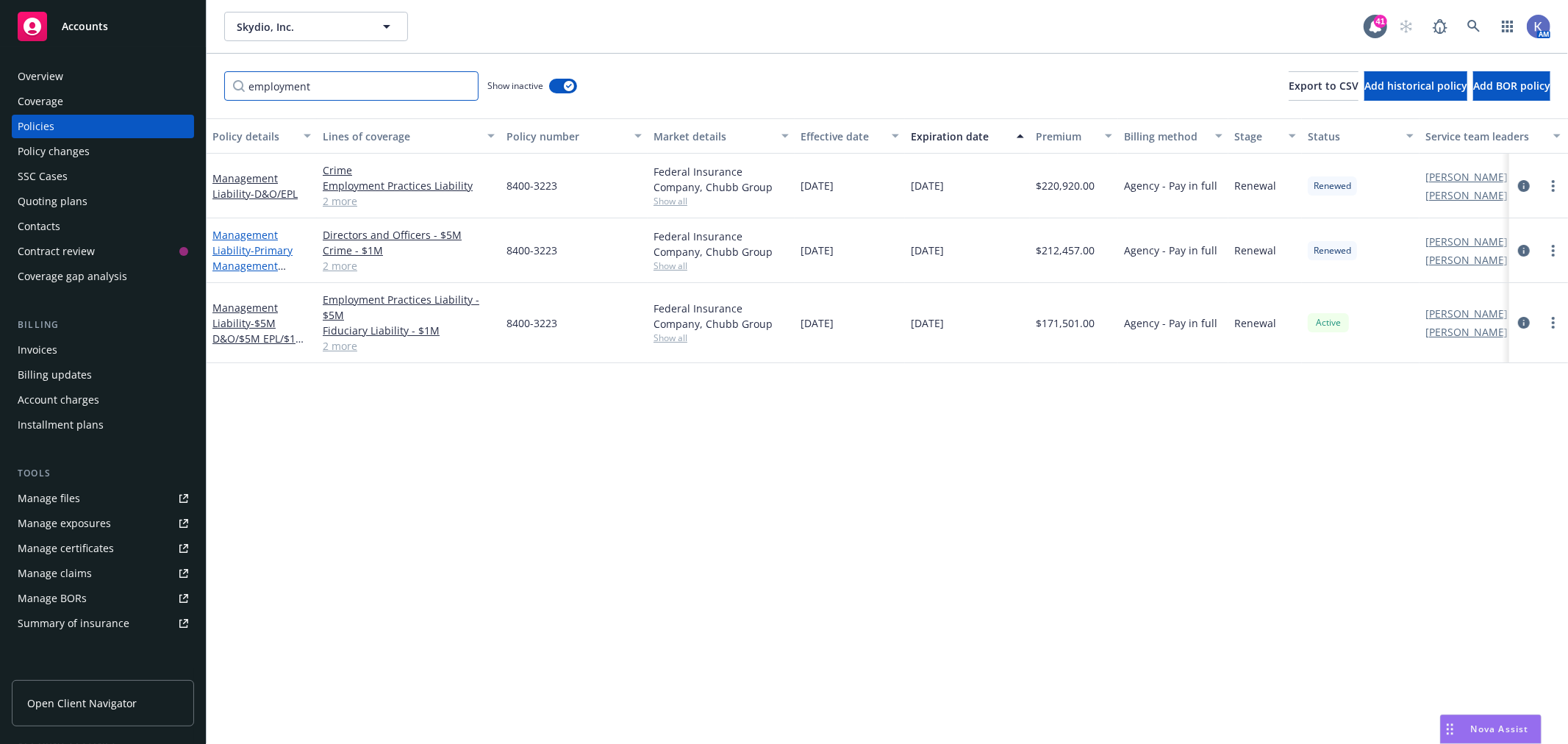
type input "employment"
click at [245, 243] on link "Management Liability - Primary Management Liability - Chubb" at bounding box center [253, 258] width 81 height 60
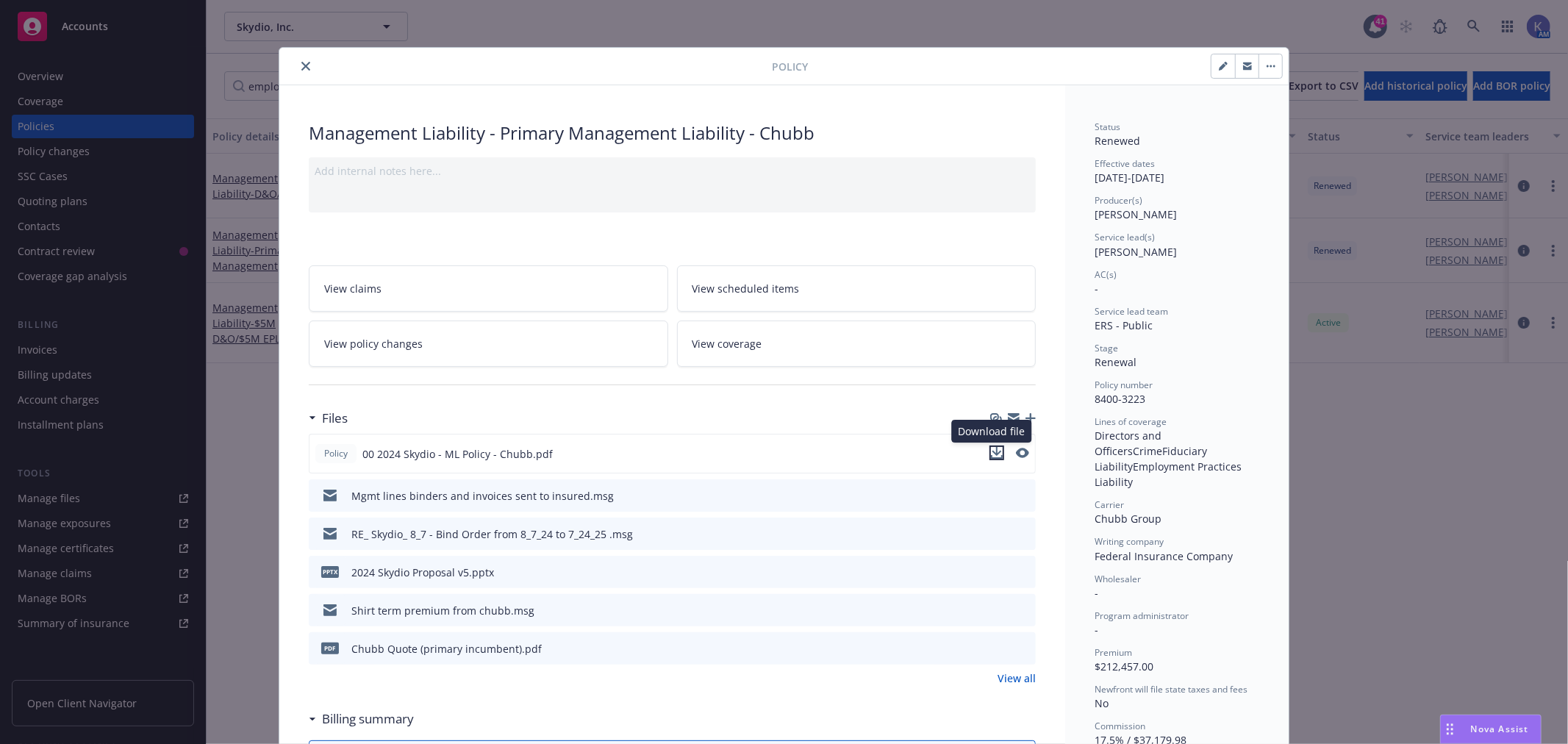
click at [991, 452] on icon "download file" at bounding box center [997, 453] width 12 height 12
click at [301, 64] on icon "close" at bounding box center [305, 65] width 9 height 9
